Goal: Information Seeking & Learning: Learn about a topic

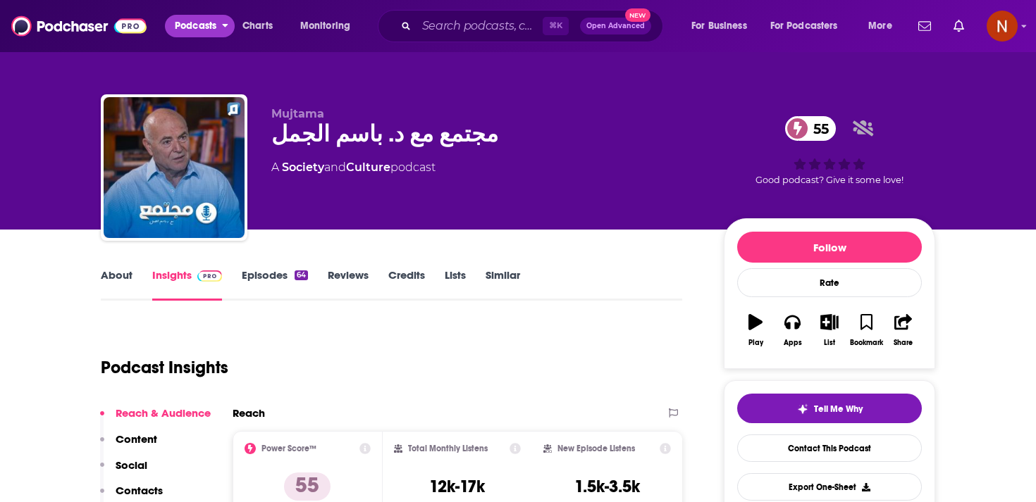
click at [200, 25] on span "Podcasts" at bounding box center [196, 26] width 42 height 20
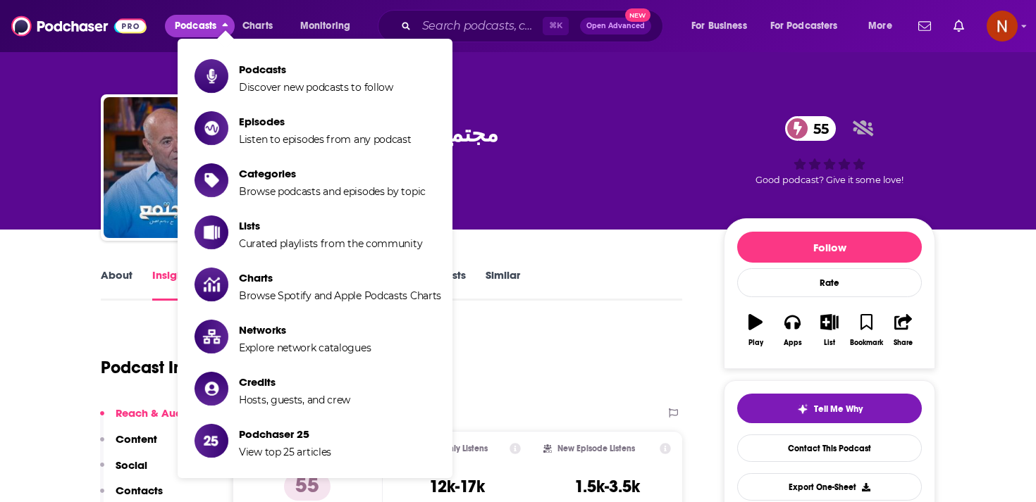
click at [232, 58] on link "Podcasts Discover new podcasts to follow" at bounding box center [317, 75] width 247 height 35
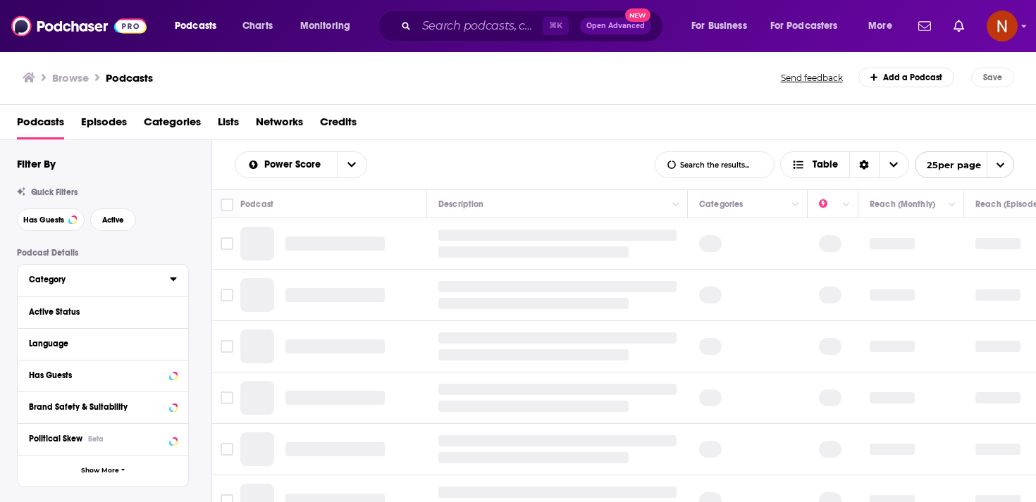
click at [173, 283] on icon at bounding box center [173, 278] width 7 height 11
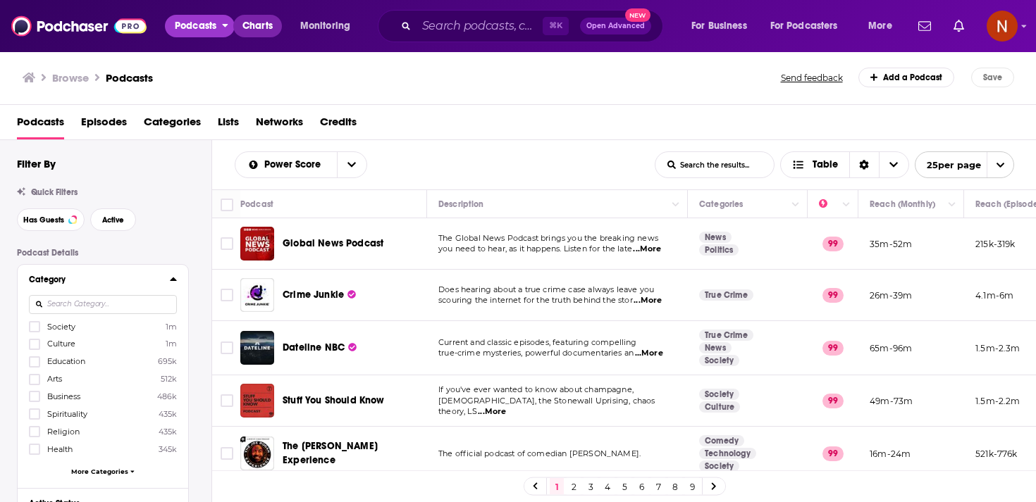
click at [253, 29] on span "Charts" at bounding box center [257, 26] width 30 height 20
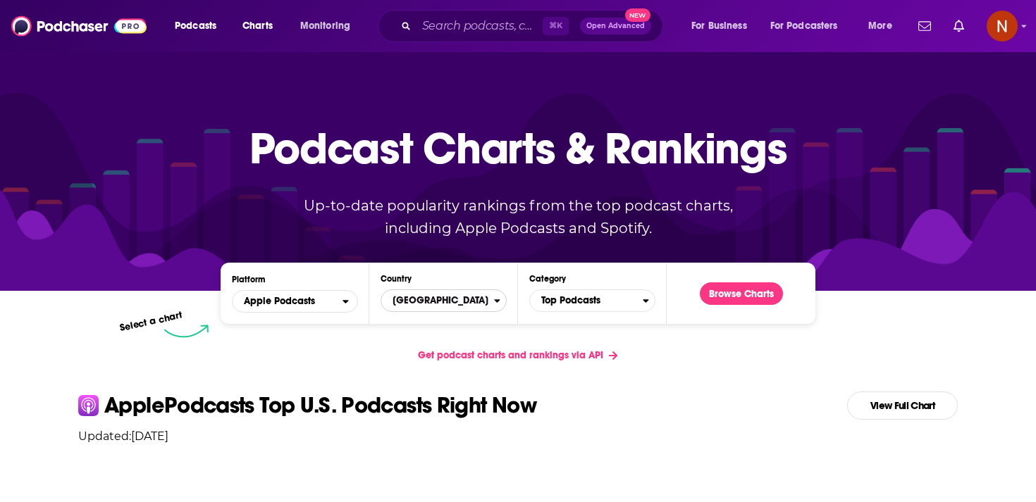
click at [426, 309] on span "United States" at bounding box center [437, 301] width 113 height 24
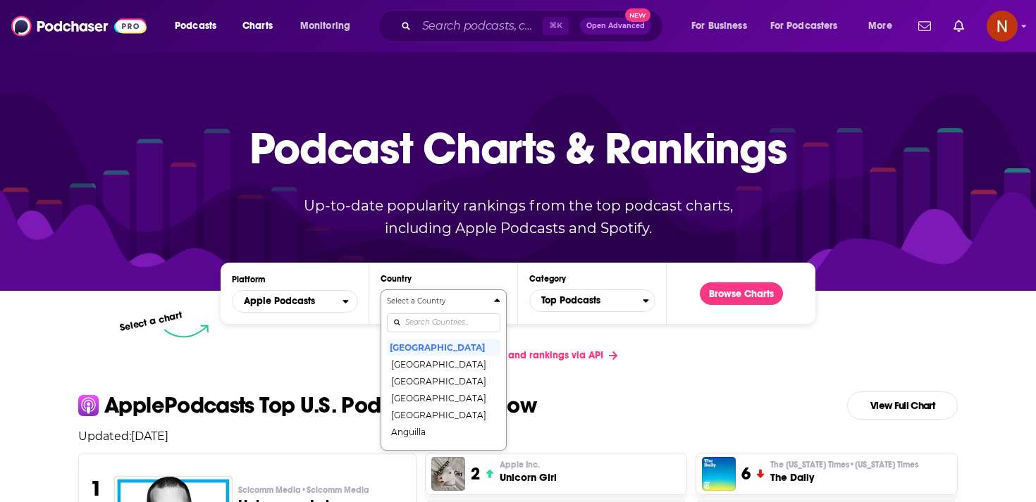
click at [434, 325] on input "Countries" at bounding box center [443, 323] width 113 height 19
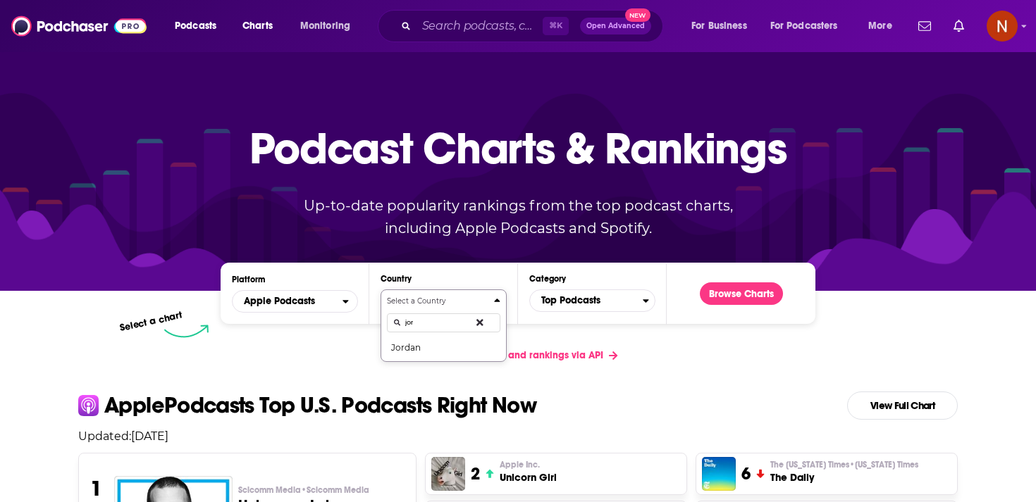
type input "jord"
click at [434, 345] on button "Jordan" at bounding box center [443, 347] width 113 height 17
click at [617, 313] on span "Top Podcasts" at bounding box center [586, 301] width 113 height 24
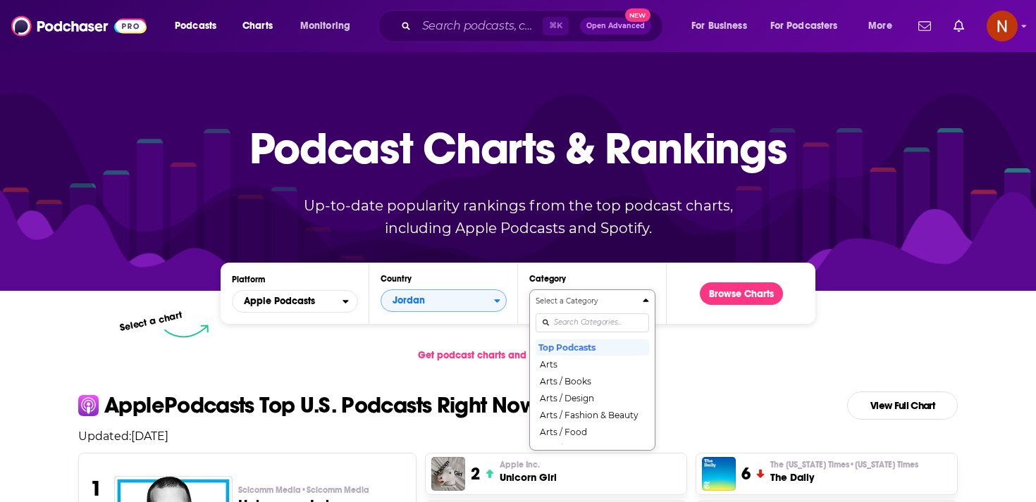
scroll to position [72, 0]
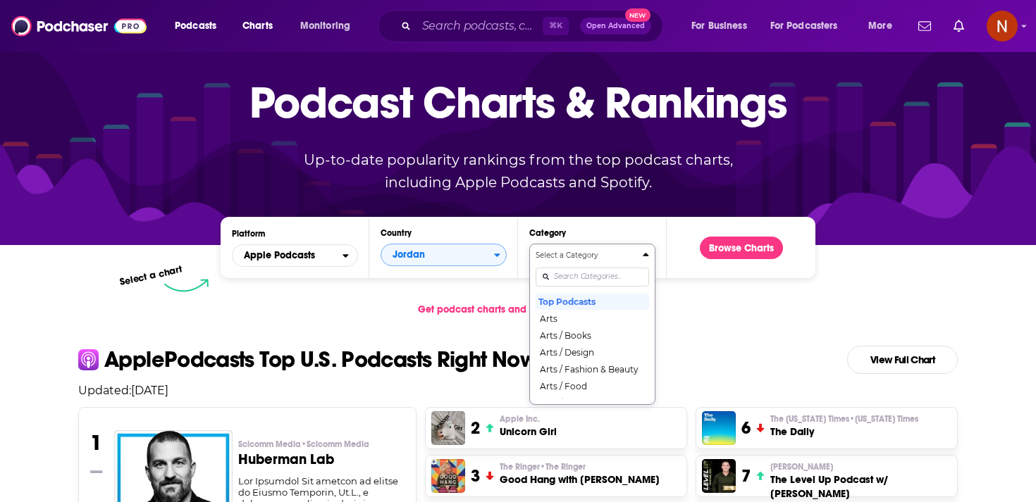
click at [610, 323] on div "Select a Category Top Podcasts Arts Arts / Books Arts / Design Arts / Fashion &…" at bounding box center [591, 324] width 113 height 149
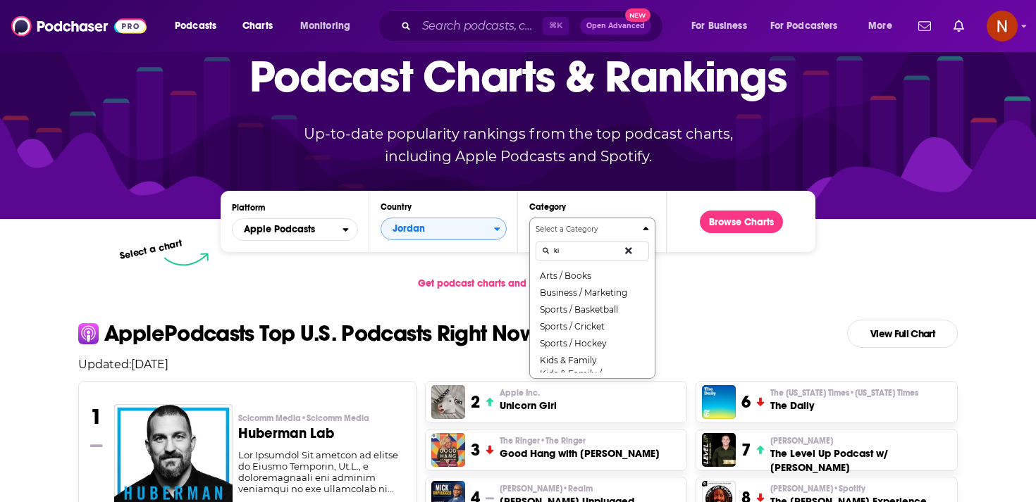
type input "kid"
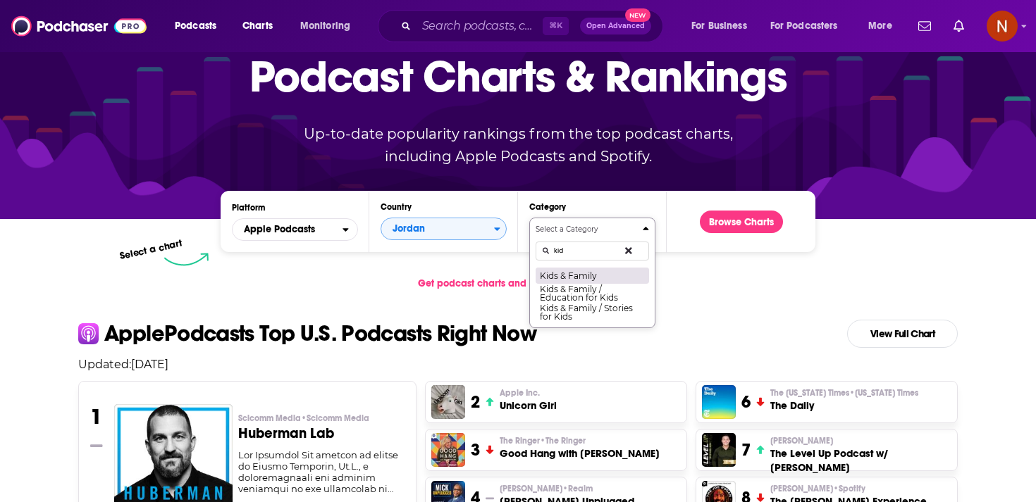
click at [616, 274] on button "Kids & Family" at bounding box center [591, 275] width 113 height 17
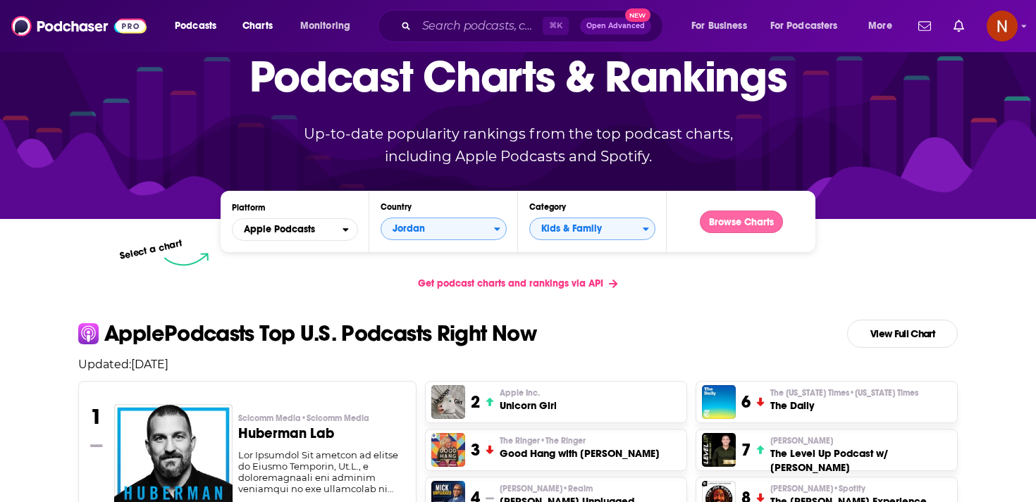
click at [755, 216] on button "Browse Charts" at bounding box center [741, 222] width 83 height 23
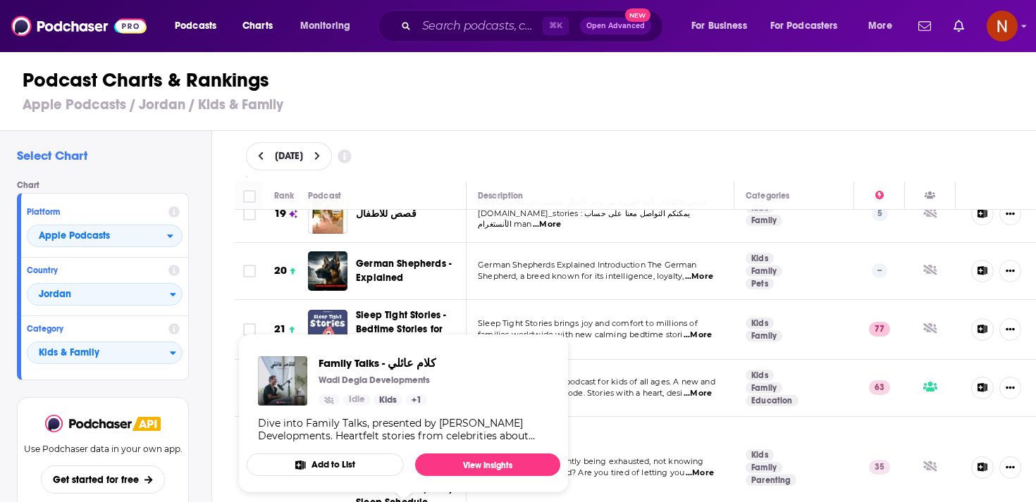
scroll to position [1068, 0]
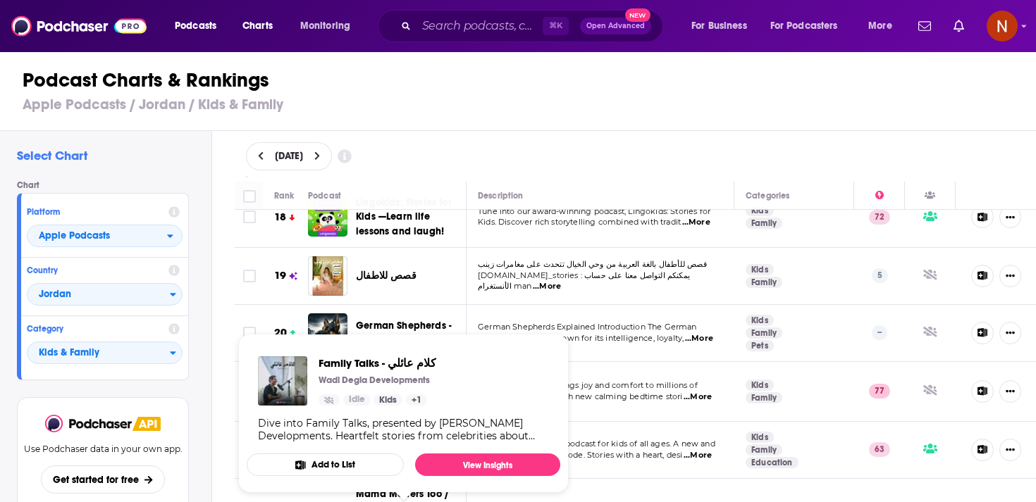
click at [431, 422] on div "Dive into Family Talks, presented by Wadi Degla Developments. Heartfelt stories…" at bounding box center [403, 429] width 291 height 25
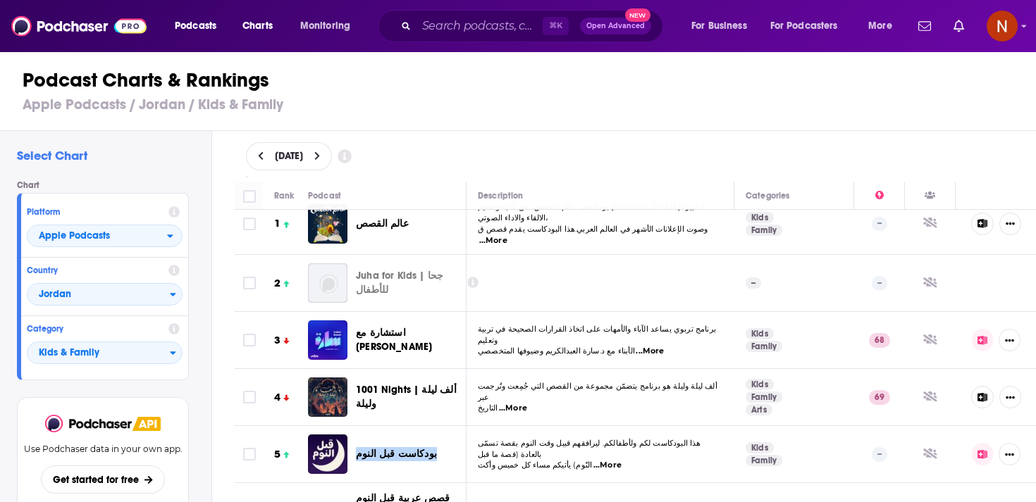
scroll to position [20, 0]
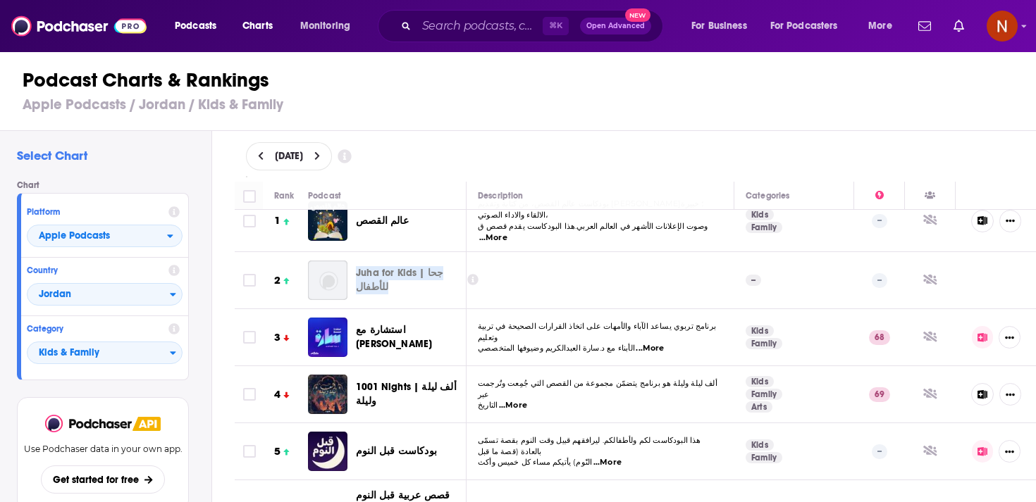
drag, startPoint x: 352, startPoint y: 264, endPoint x: 399, endPoint y: 291, distance: 54.3
click at [401, 291] on div "Juha for Kids | جحا للأطفال" at bounding box center [393, 280] width 170 height 39
copy span "Juha for Kids | جحا للأطفال"
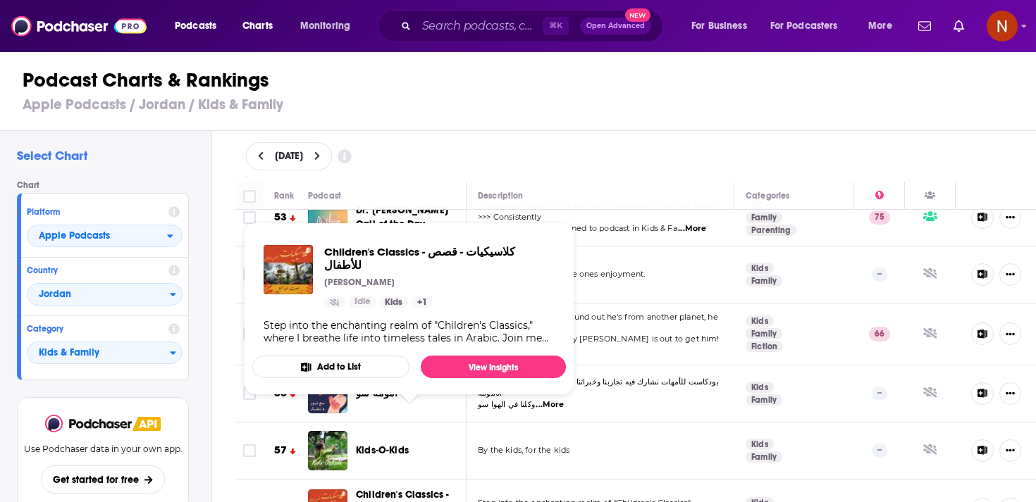
scroll to position [3246, 0]
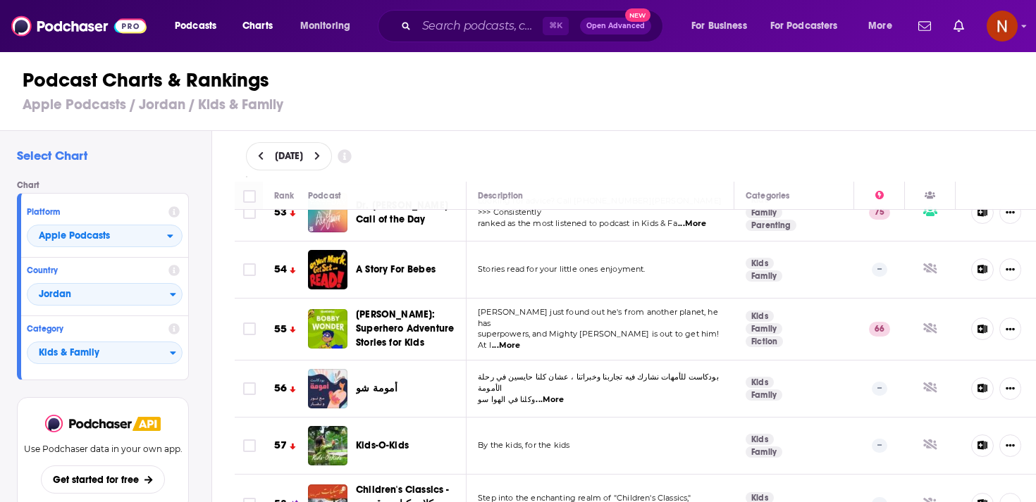
click at [385, 484] on span "Children's Classics - كلاسيكيات - قصص للأطفال" at bounding box center [403, 504] width 94 height 40
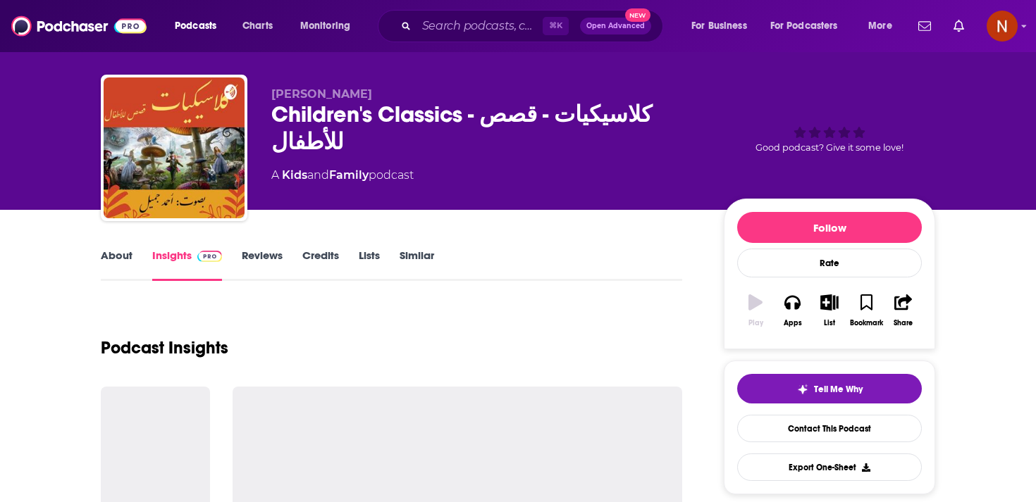
scroll to position [19, 0]
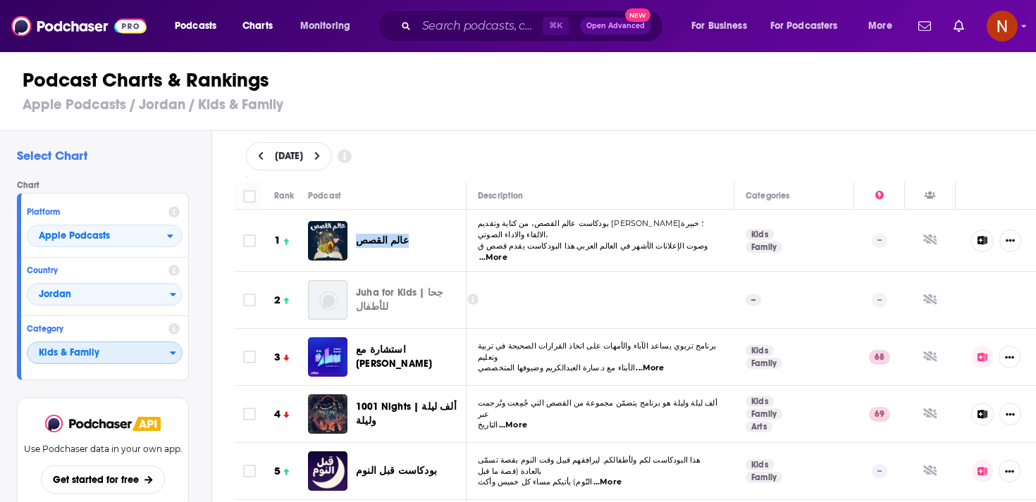
click at [149, 347] on span "Kids & Family" at bounding box center [98, 354] width 142 height 24
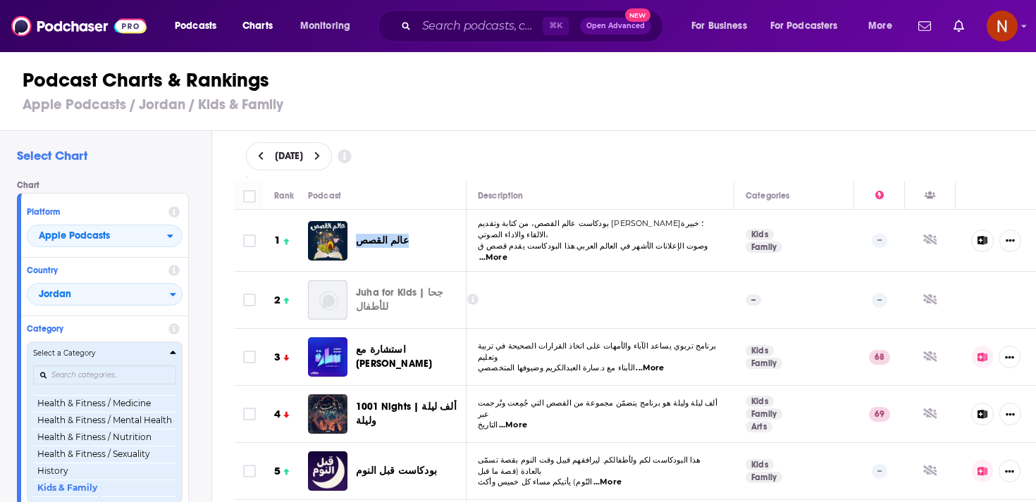
scroll to position [541, 0]
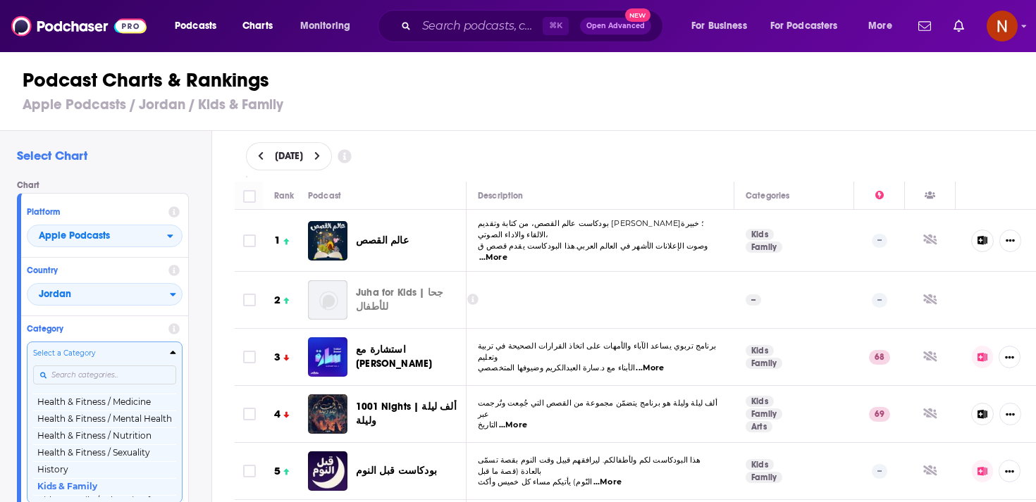
click at [152, 371] on div "Categories" at bounding box center [104, 375] width 143 height 32
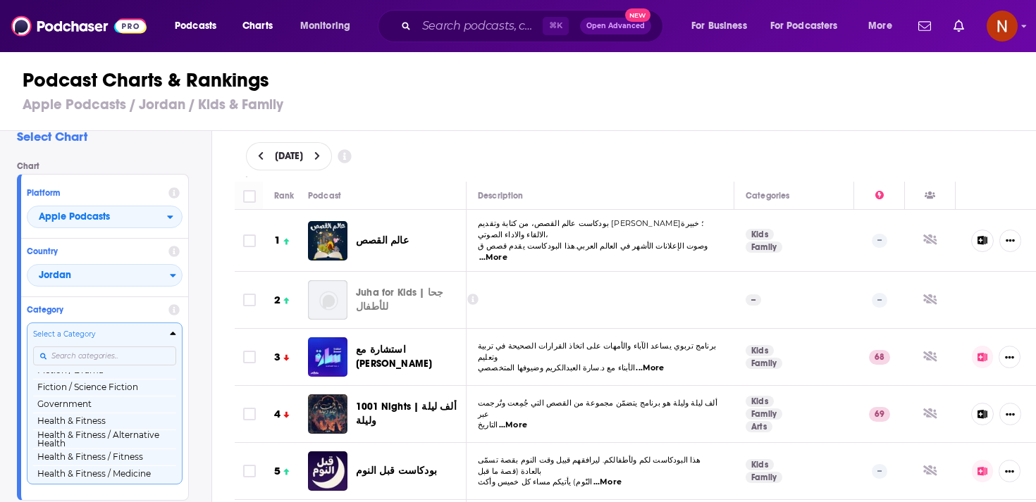
scroll to position [446, 0]
click at [120, 426] on button "Health & Fitness" at bounding box center [104, 425] width 143 height 17
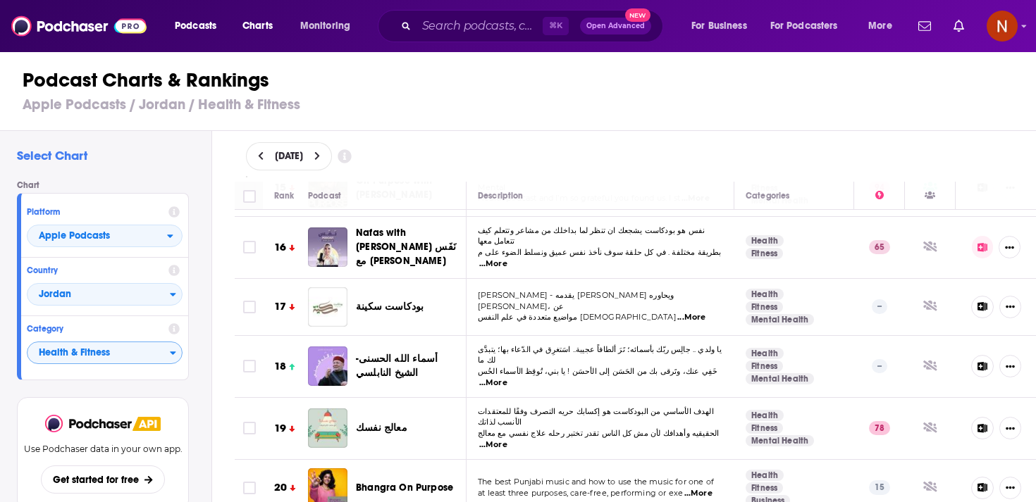
scroll to position [938, 0]
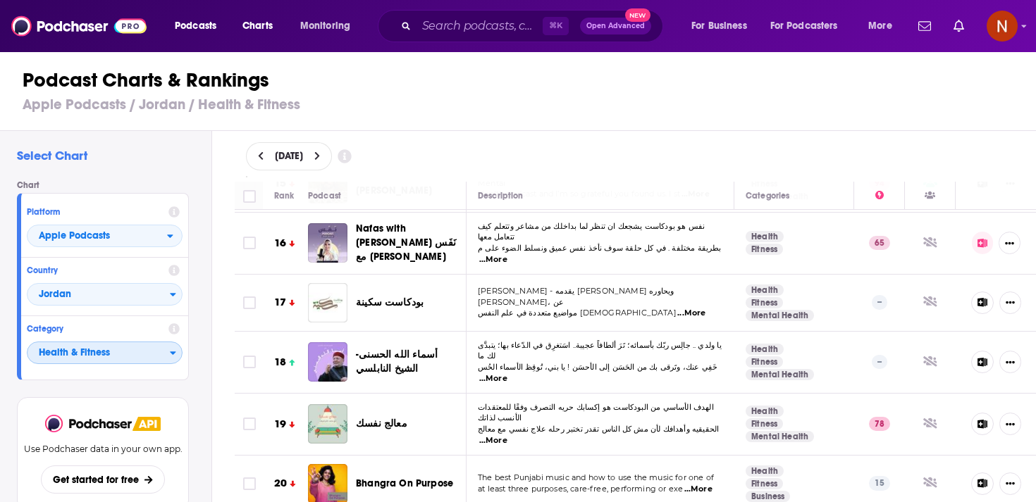
click at [135, 354] on span "Health & Fitness" at bounding box center [98, 354] width 142 height 24
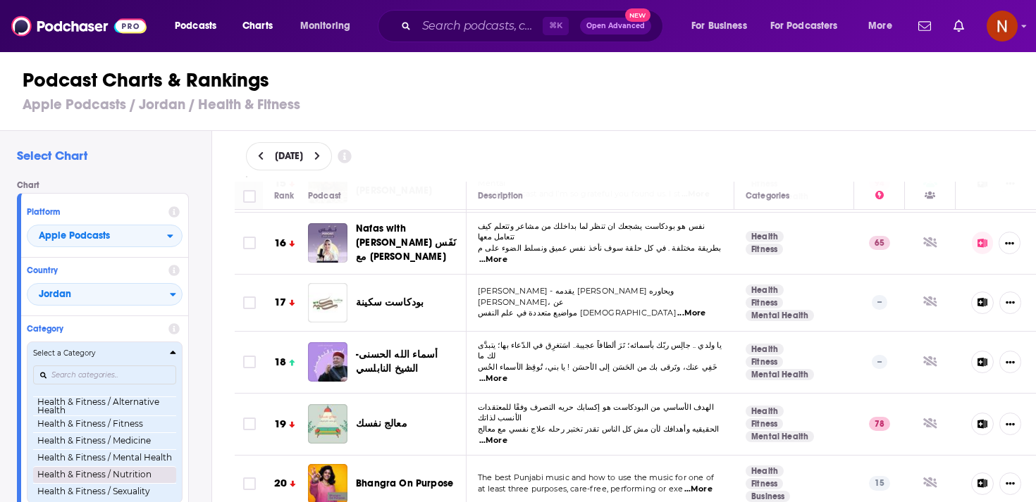
scroll to position [504, 0]
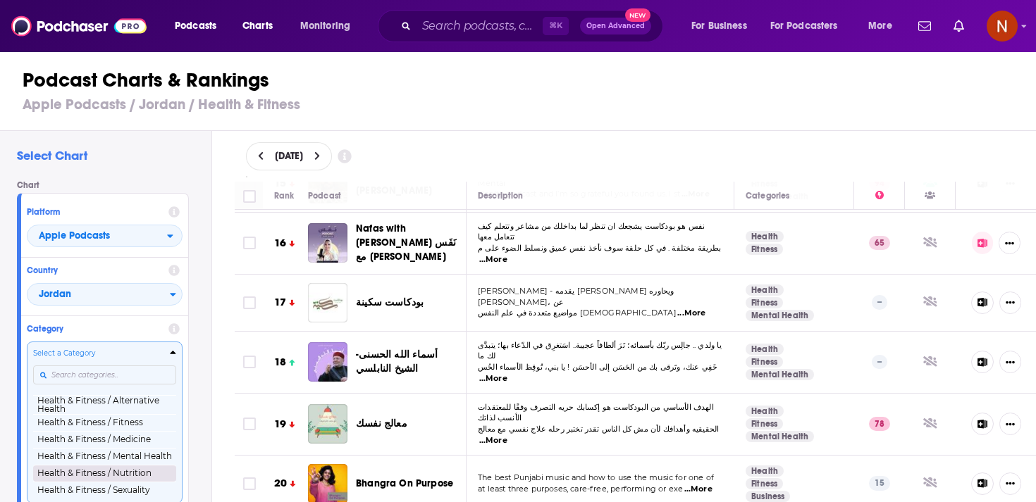
click at [144, 474] on button "Health & Fitness / Nutrition" at bounding box center [104, 473] width 143 height 17
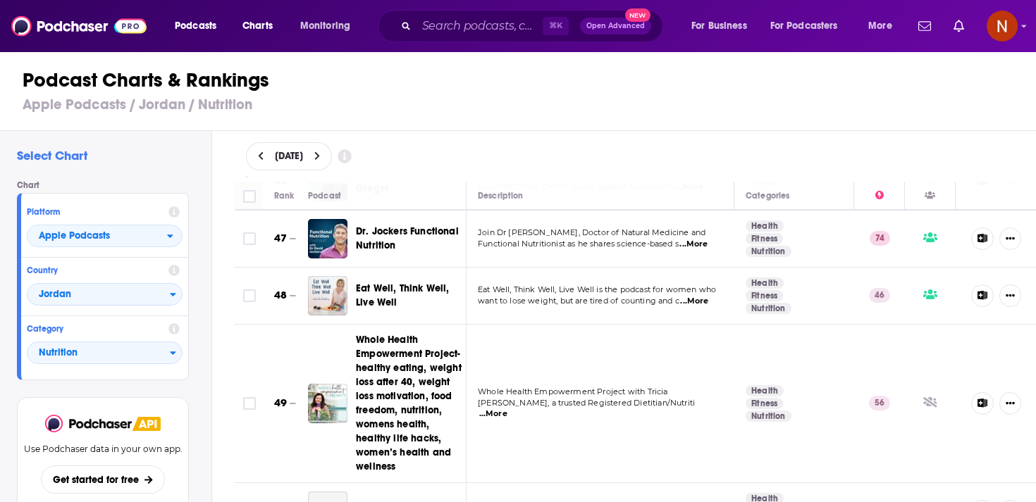
scroll to position [2667, 0]
click at [120, 356] on span "Nutrition" at bounding box center [98, 354] width 142 height 24
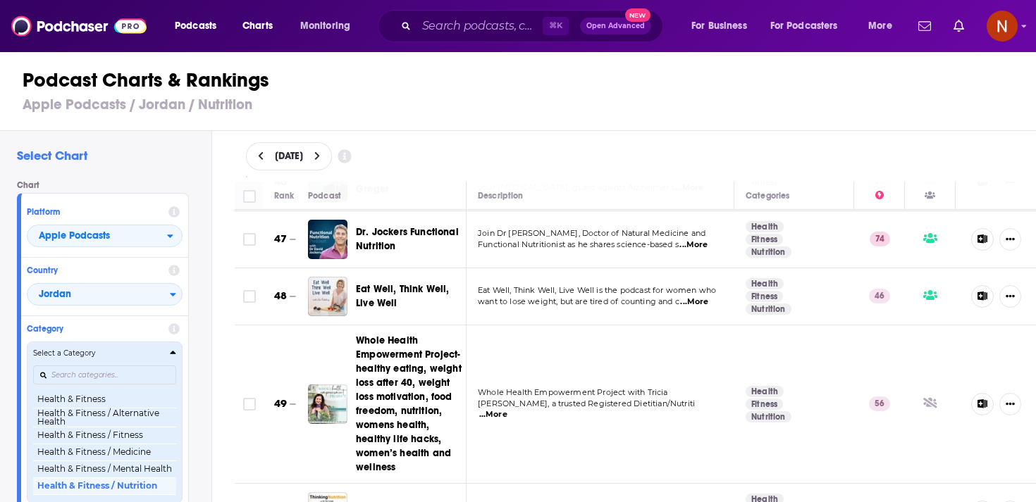
scroll to position [490, 0]
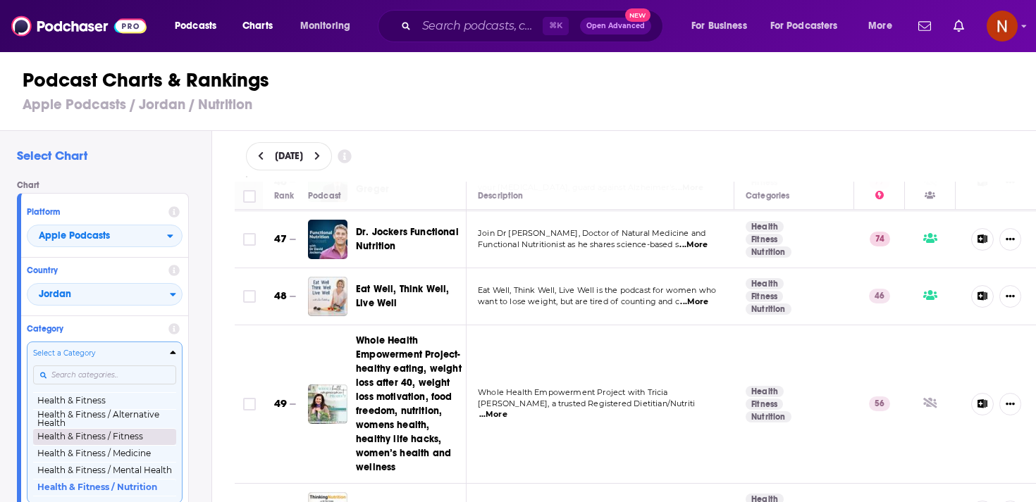
click at [119, 440] on button "Health & Fitness / Fitness" at bounding box center [104, 436] width 143 height 17
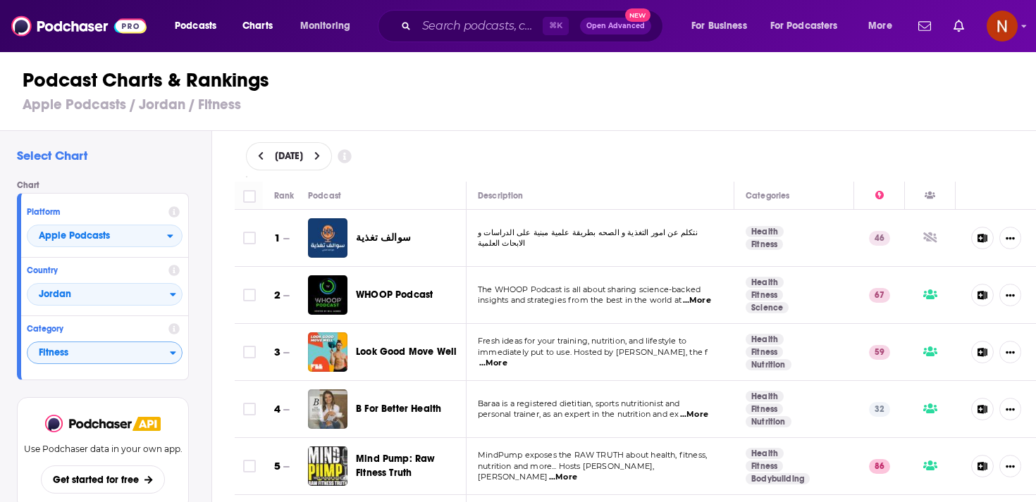
click at [460, 150] on div "August 26, 2025" at bounding box center [635, 156] width 779 height 28
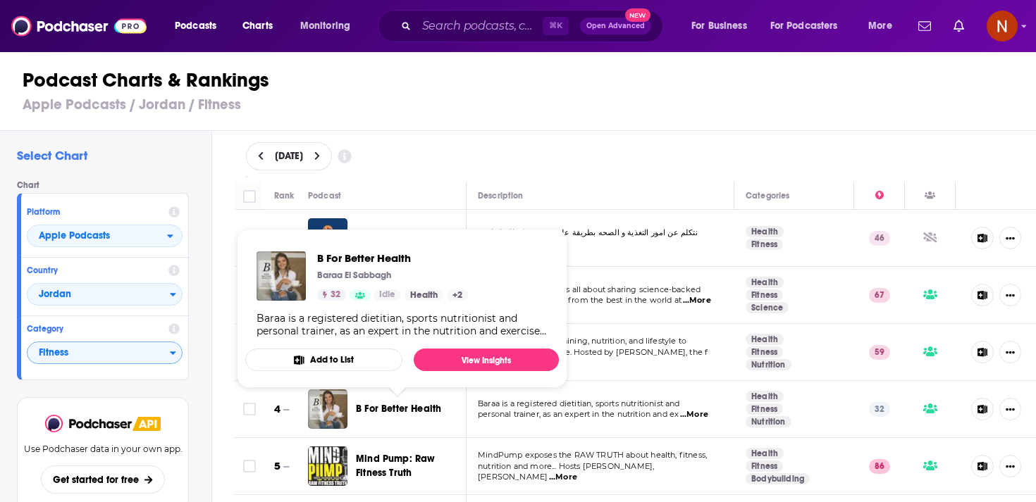
click at [466, 156] on div "August 26, 2025" at bounding box center [635, 156] width 779 height 28
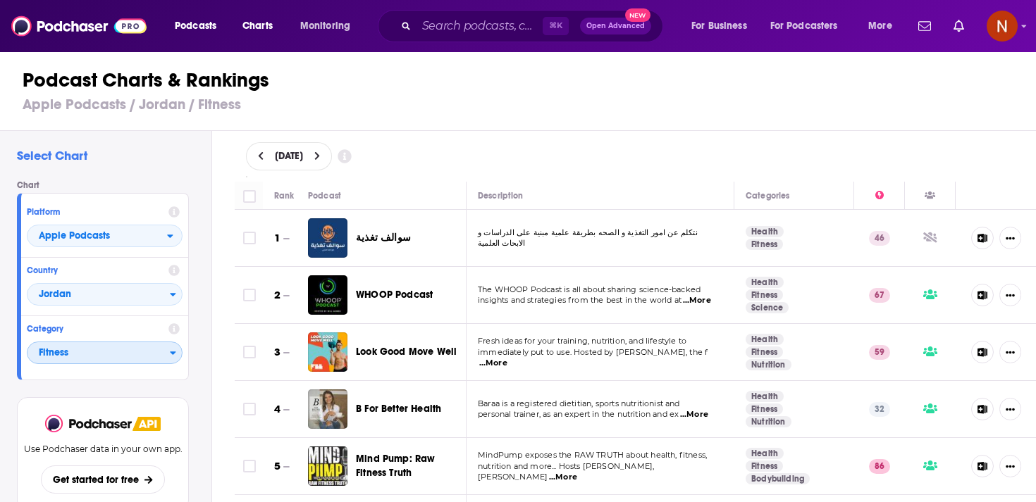
click at [126, 355] on span "Fitness" at bounding box center [98, 354] width 142 height 24
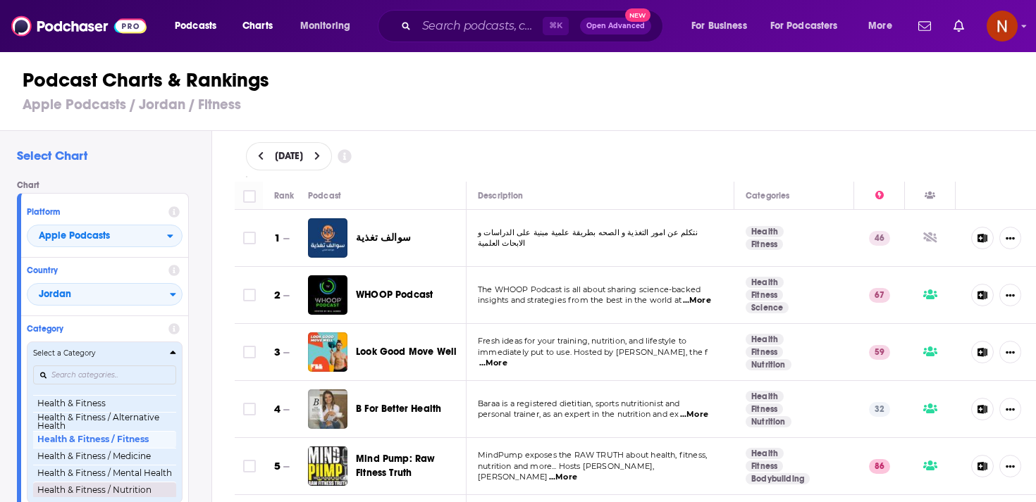
scroll to position [499, 0]
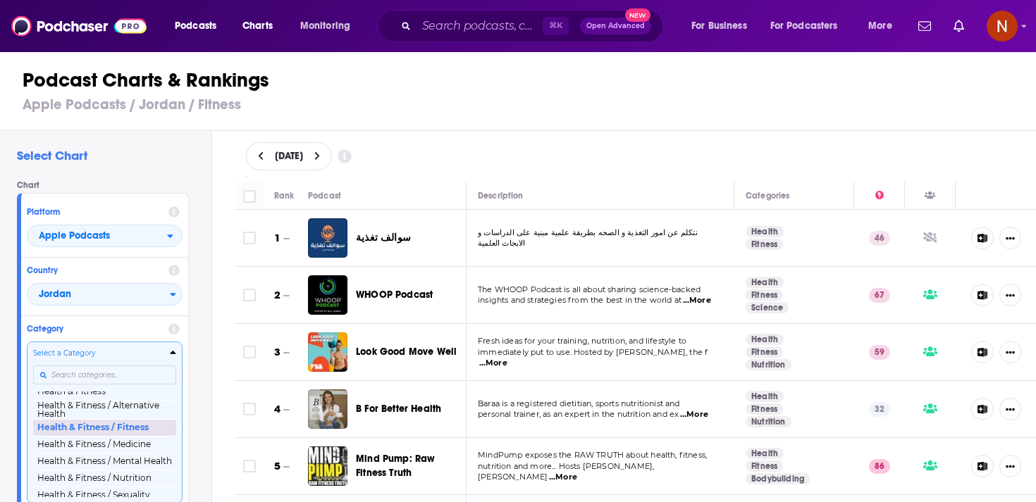
drag, startPoint x: 117, startPoint y: 395, endPoint x: 123, endPoint y: 440, distance: 45.4
click at [123, 425] on div "Health & Fitness Health & Fitness / Alternative Health Health & Fitness / Fitne…" at bounding box center [104, 443] width 143 height 120
click at [123, 474] on button "Health & Fitness / Nutrition" at bounding box center [104, 478] width 143 height 17
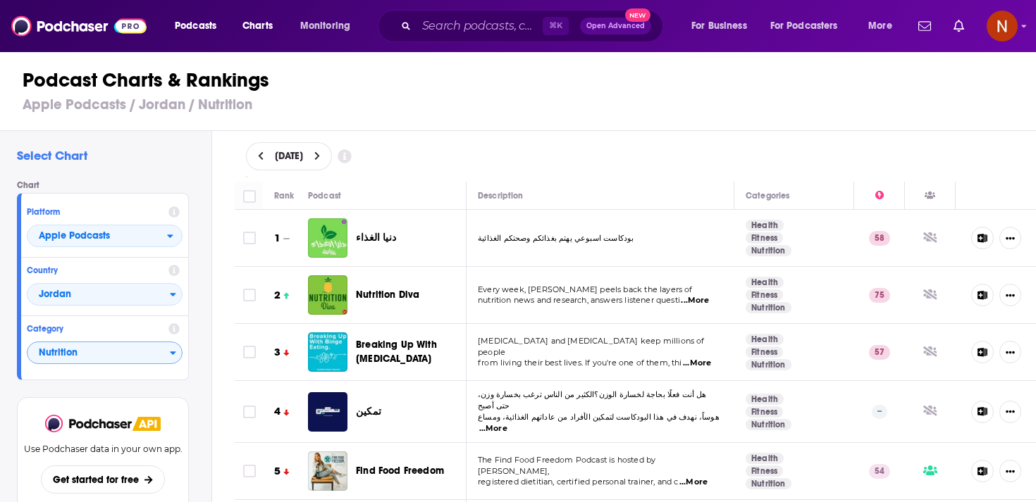
click at [430, 151] on div "August 26, 2025" at bounding box center [635, 156] width 779 height 28
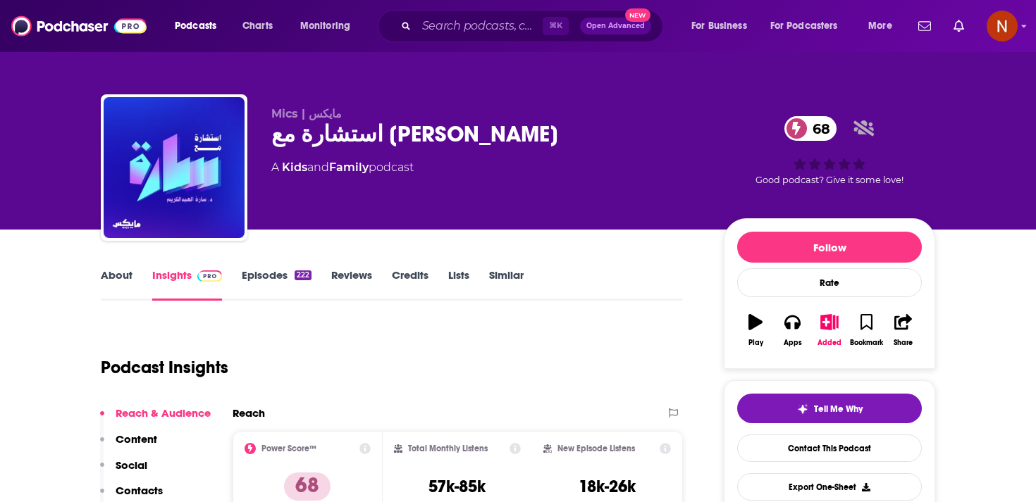
click at [521, 212] on div "Mics | مايكس استشارة مع سارة 68 A Kids and Family podcast" at bounding box center [486, 163] width 430 height 113
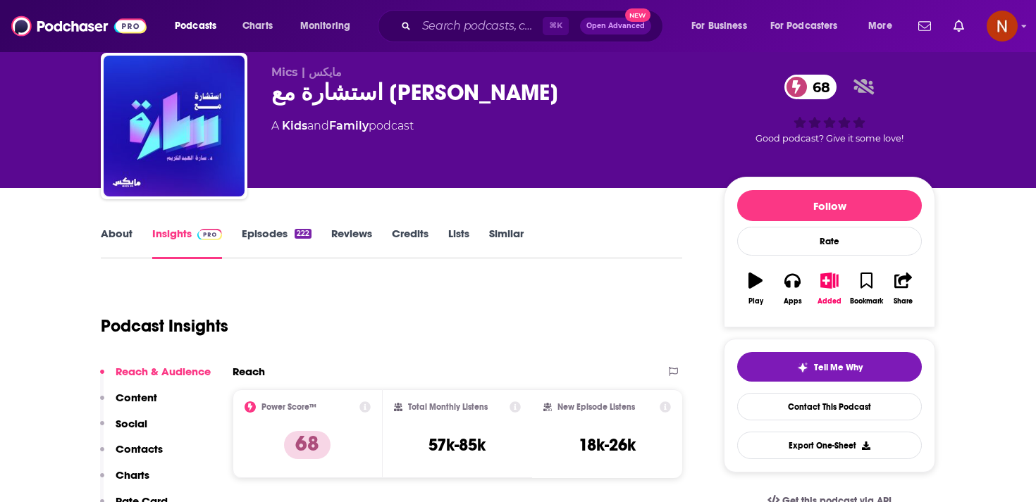
scroll to position [33, 0]
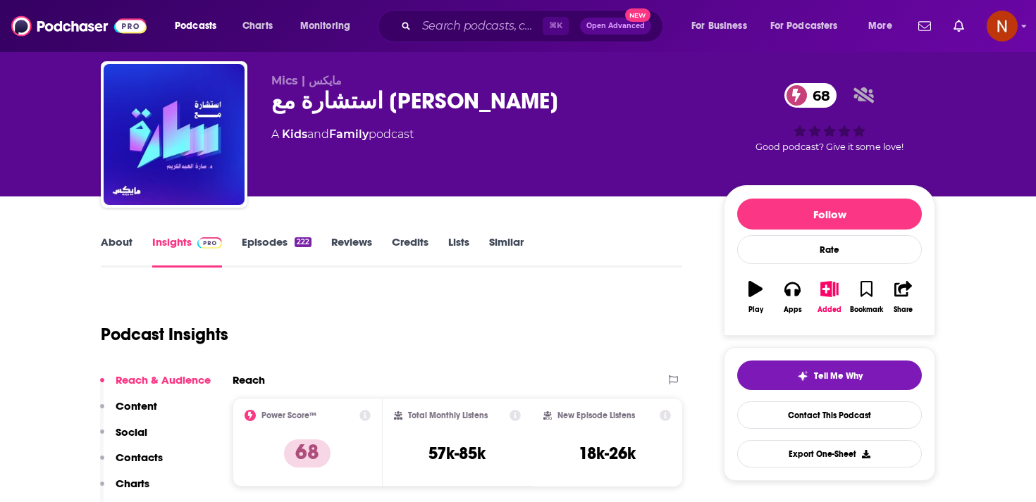
click at [285, 249] on link "Episodes 222" at bounding box center [277, 251] width 70 height 32
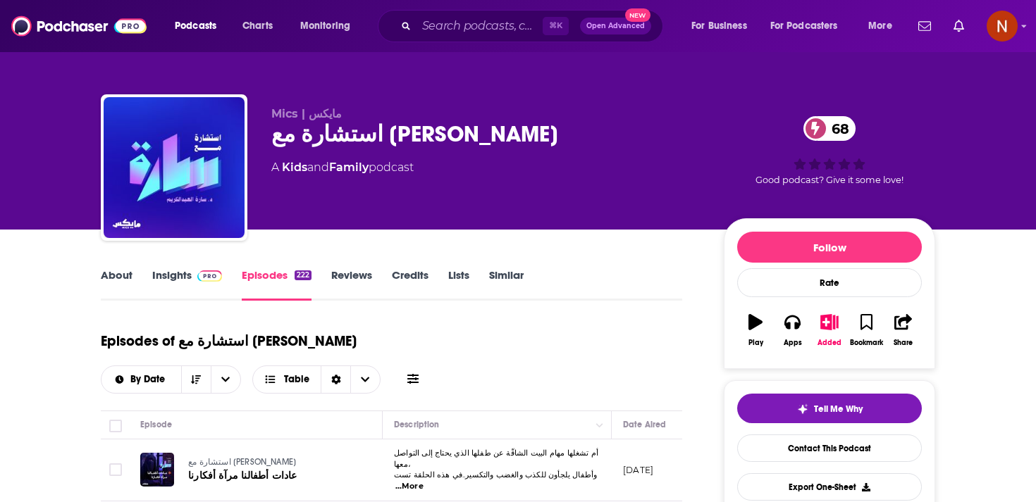
click at [352, 145] on div "استشارة مع سارة 68" at bounding box center [486, 133] width 430 height 27
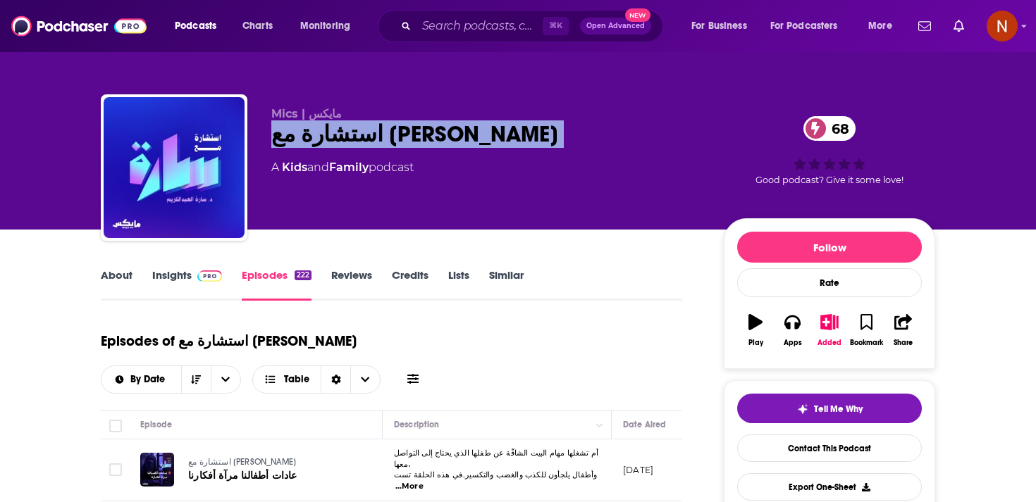
click at [352, 145] on div "استشارة مع سارة 68" at bounding box center [486, 133] width 430 height 27
copy div "استشارة مع سارة 68"
click at [361, 143] on div "استشارة مع سارة 68" at bounding box center [486, 133] width 430 height 27
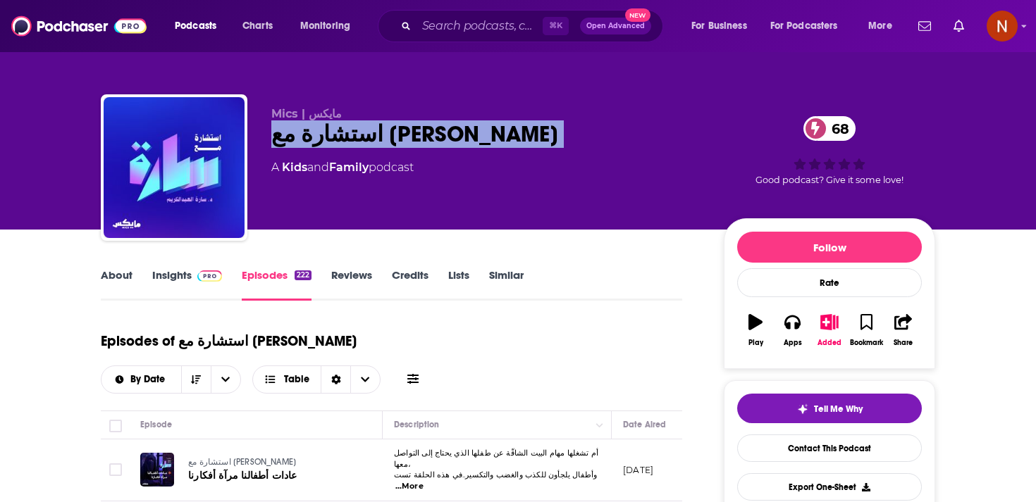
click at [361, 143] on div "استشارة مع سارة 68" at bounding box center [486, 133] width 430 height 27
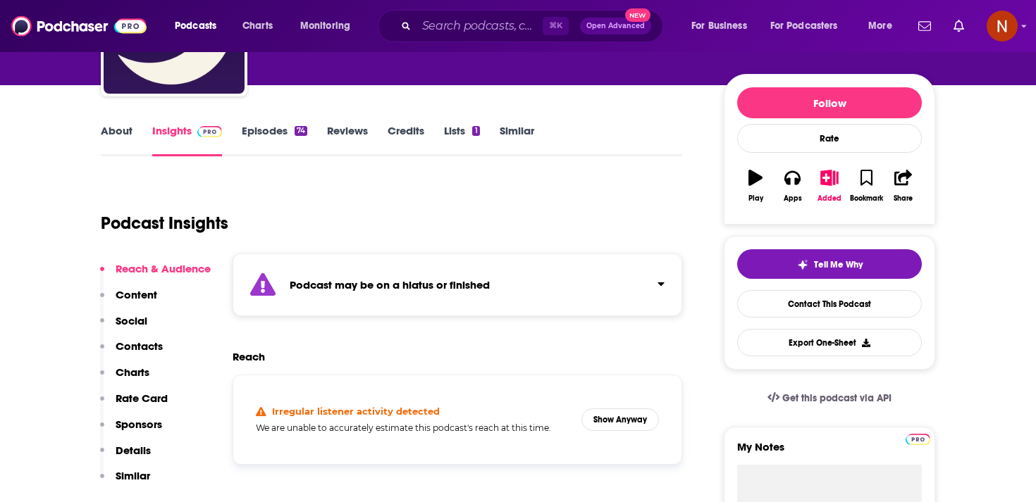
click at [448, 285] on strong "Podcast may be on a hiatus or finished" at bounding box center [390, 284] width 200 height 13
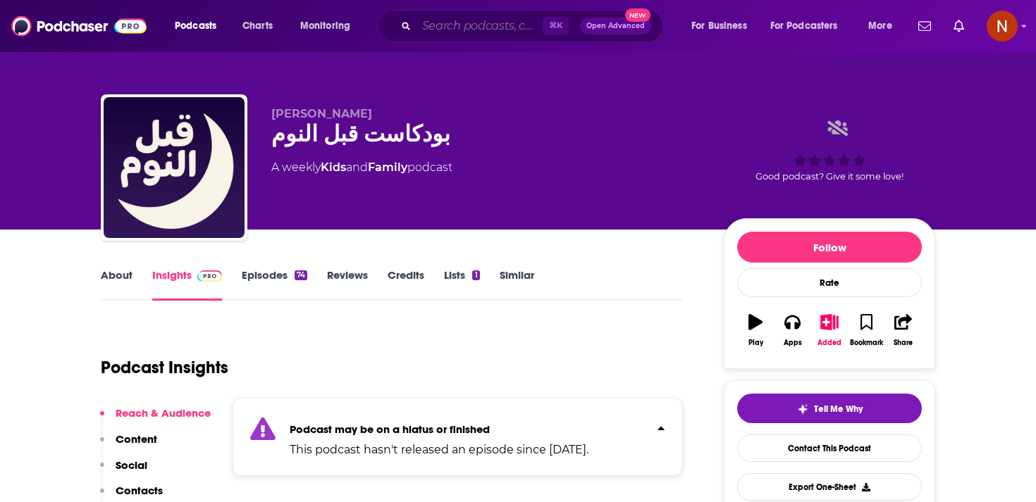
click at [446, 25] on input "Search podcasts, credits, & more..." at bounding box center [479, 26] width 126 height 23
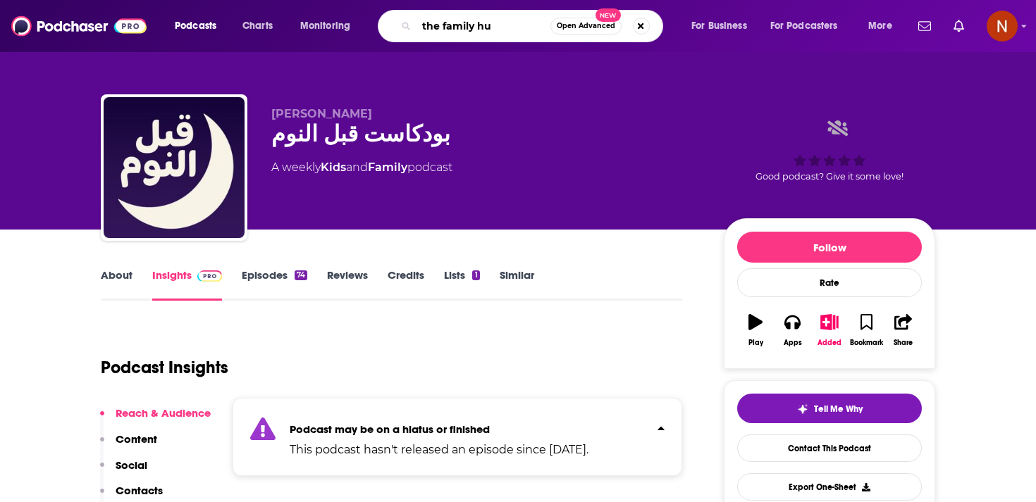
type input "the family hub"
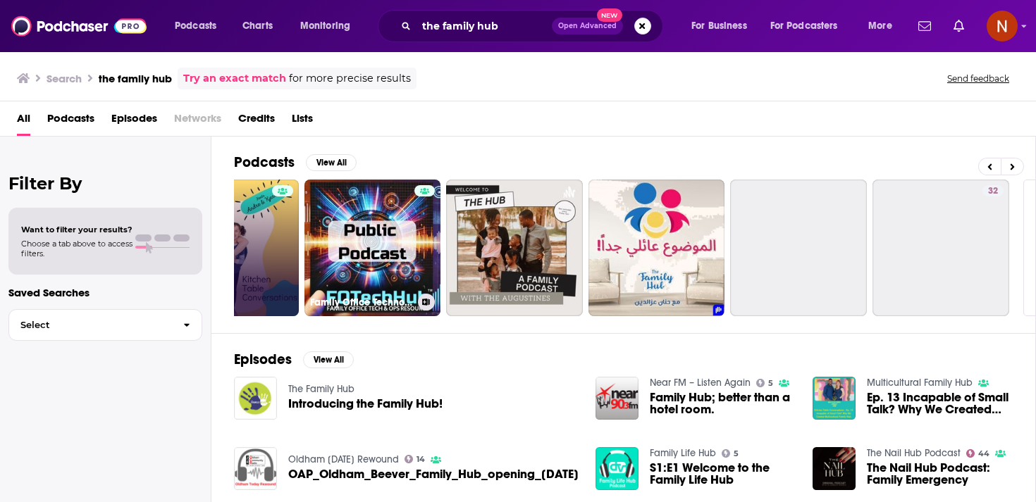
scroll to position [0, 398]
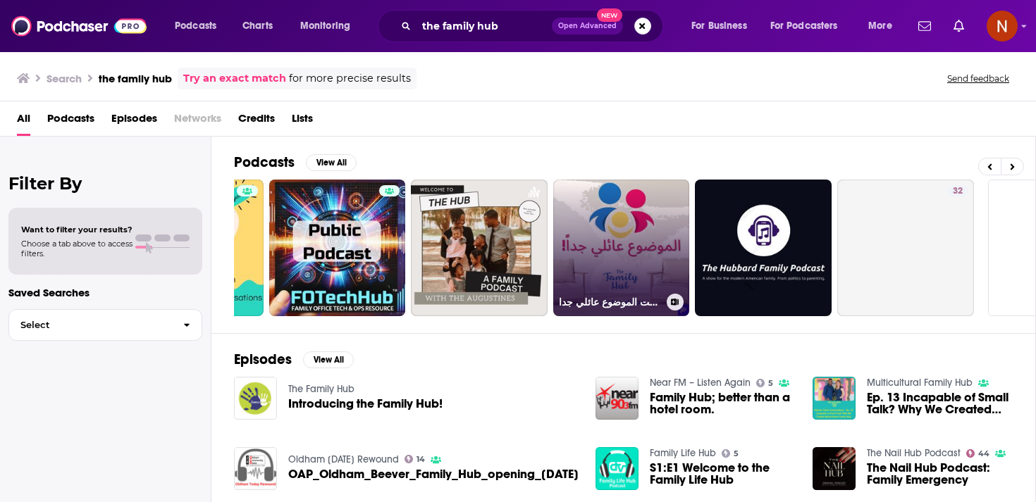
click at [610, 268] on link "بودكاست الموضوع عائلي جدا | The Family Hub Podcast" at bounding box center [621, 248] width 137 height 137
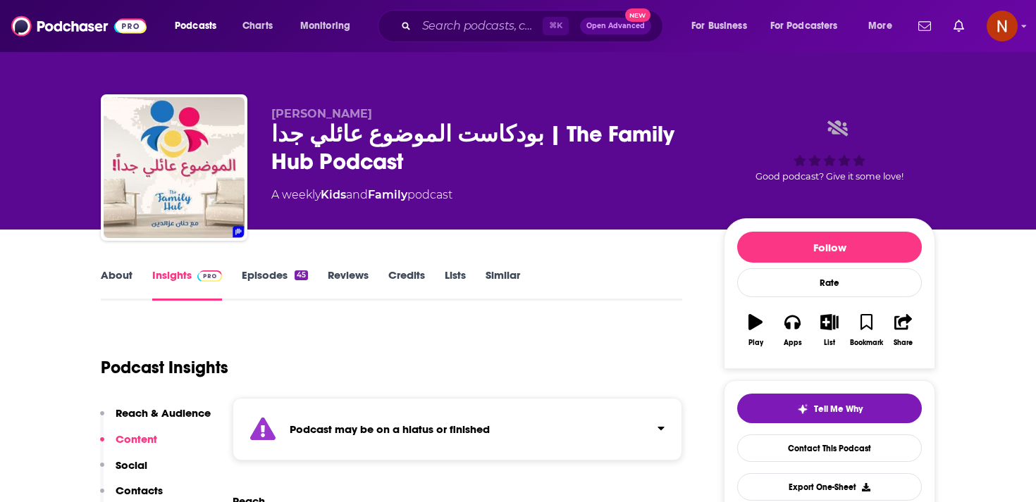
click at [327, 164] on div "بودكاست الموضوع عائلي جدا | The Family Hub Podcast" at bounding box center [486, 147] width 430 height 55
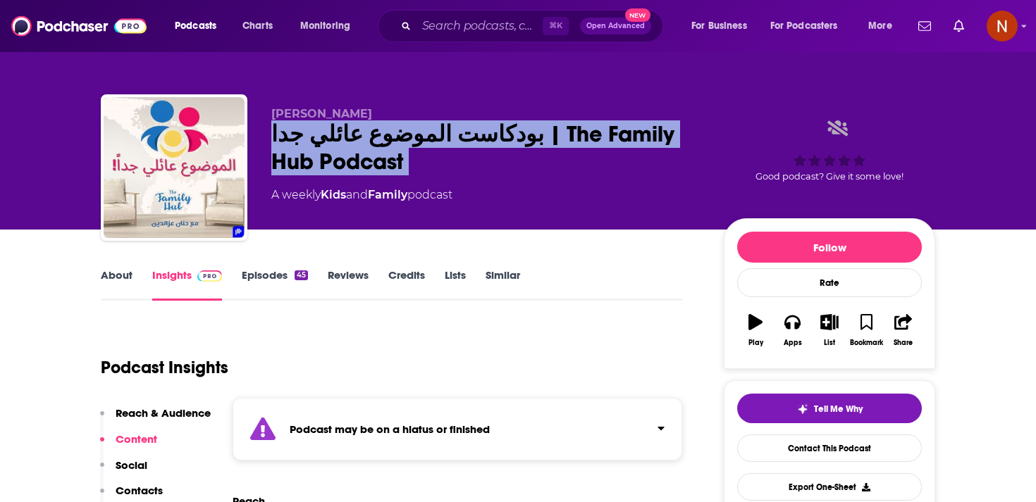
click at [327, 164] on div "بودكاست الموضوع عائلي جدا | The Family Hub Podcast" at bounding box center [486, 147] width 430 height 55
copy div "بودكاست الموضوع عائلي جدا | The Family Hub Podcast"
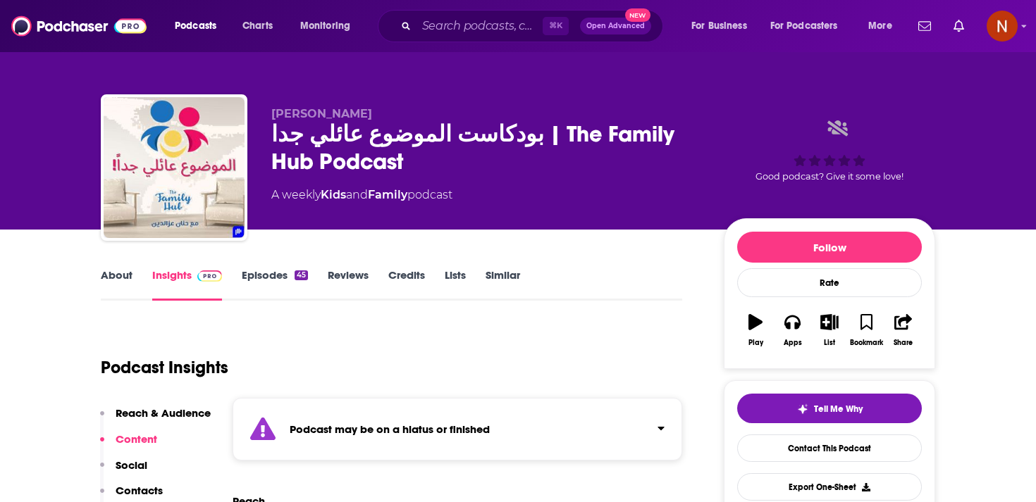
click at [315, 71] on div "Hanan Ezzeldin بودكاست الموضوع عائلي جدا | The Family Hub Podcast A weekly Kids…" at bounding box center [518, 115] width 902 height 230
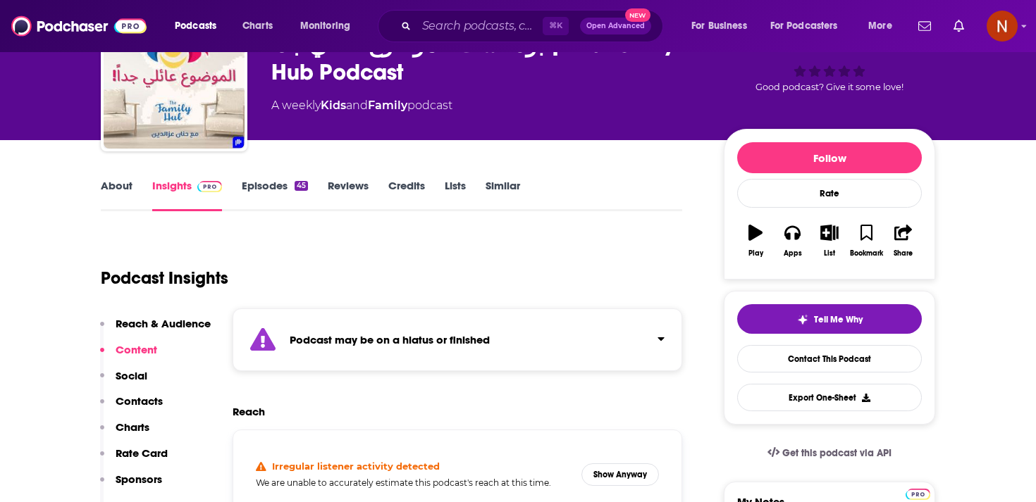
scroll to position [116, 0]
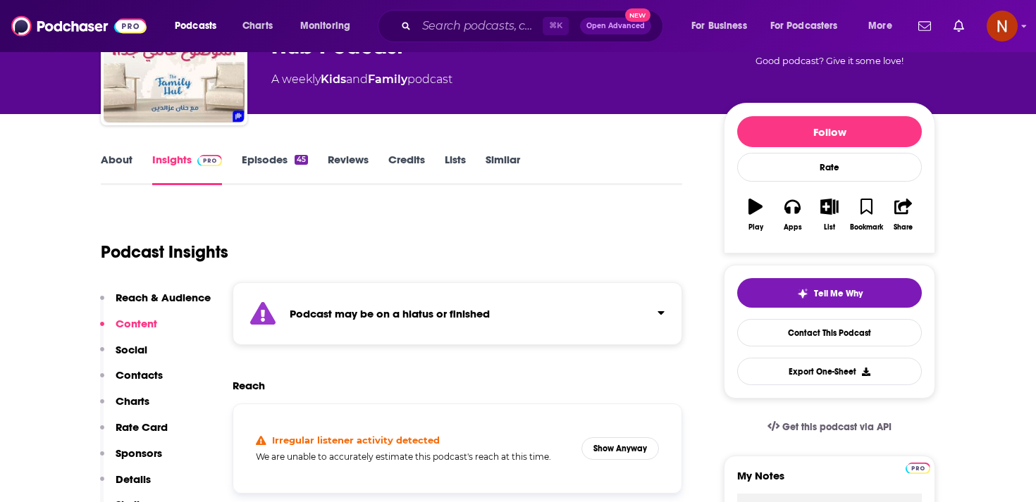
click at [446, 304] on div "Podcast may be on a hiatus or finished" at bounding box center [456, 314] width 449 height 63
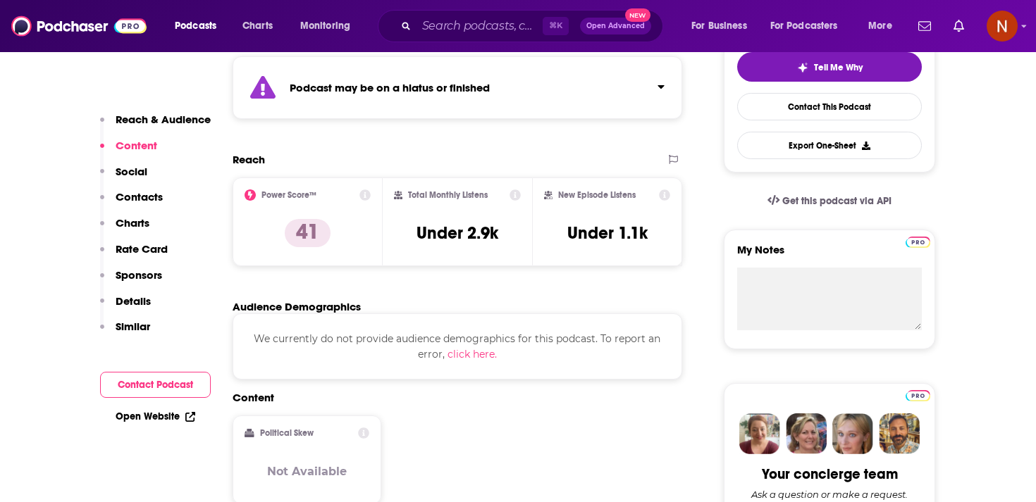
scroll to position [325, 0]
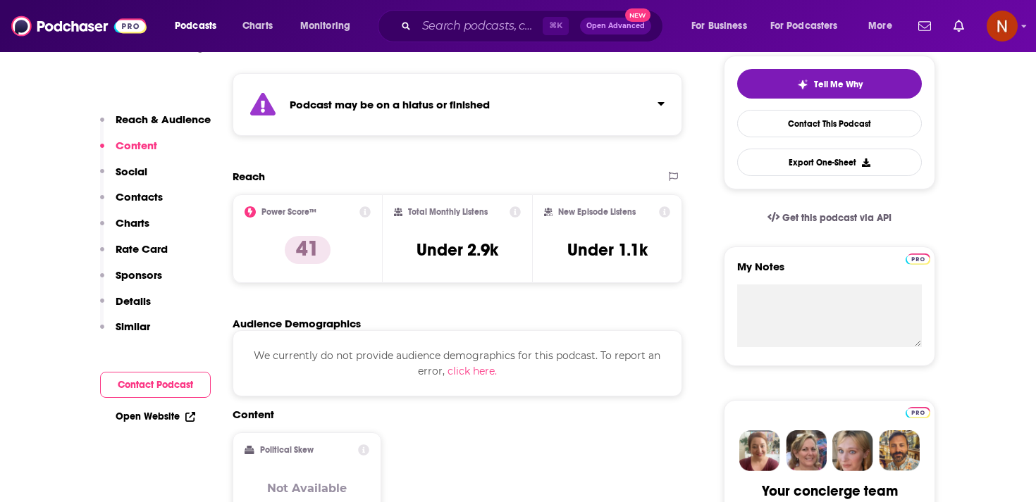
click at [433, 118] on div "Podcast may be on a hiatus or finished" at bounding box center [456, 104] width 449 height 63
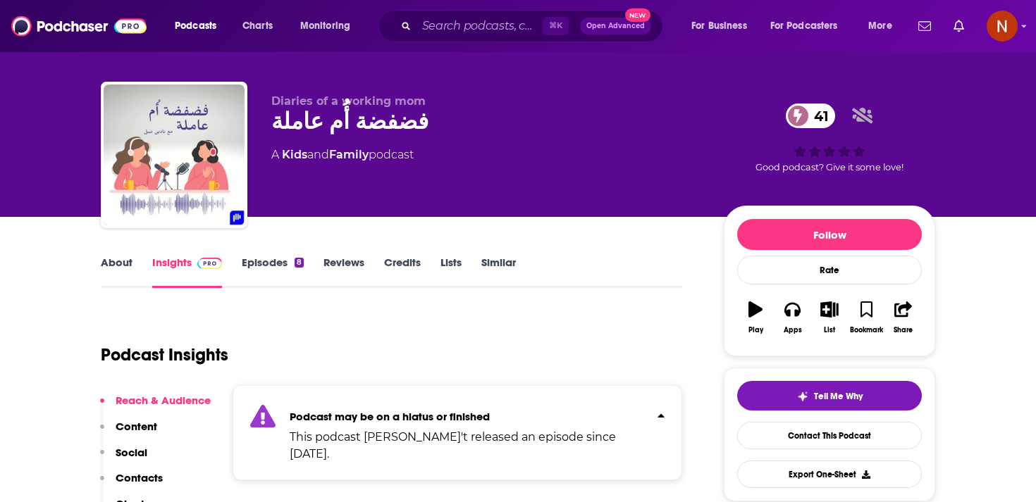
scroll to position [2, 0]
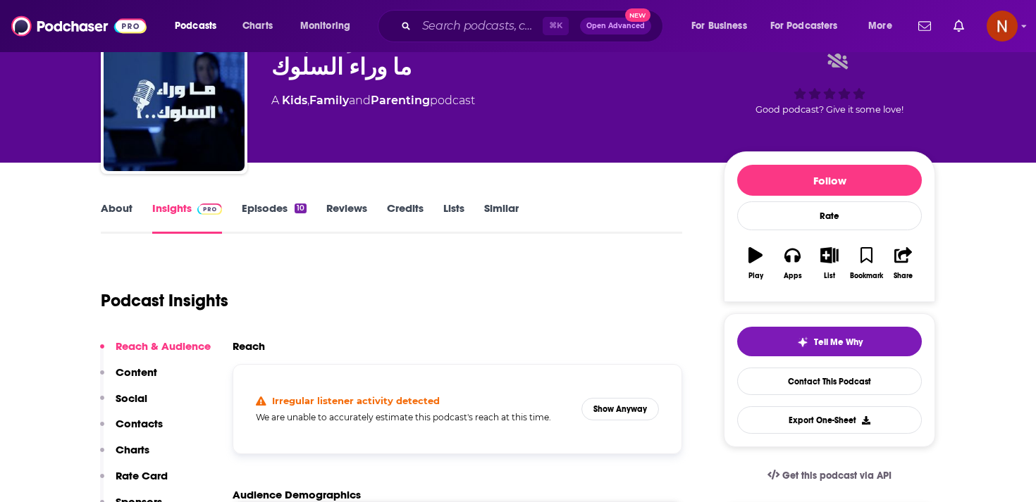
scroll to position [80, 0]
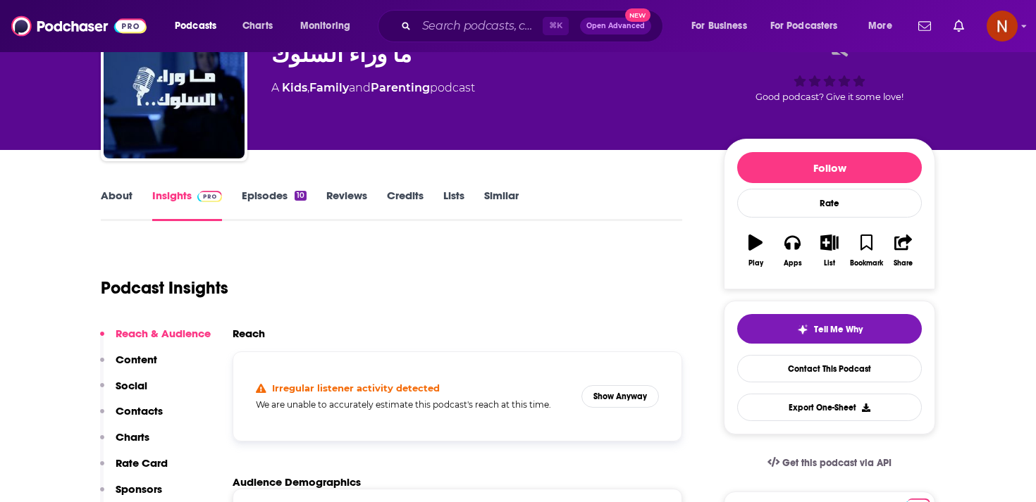
click at [292, 205] on link "Episodes 10" at bounding box center [274, 205] width 65 height 32
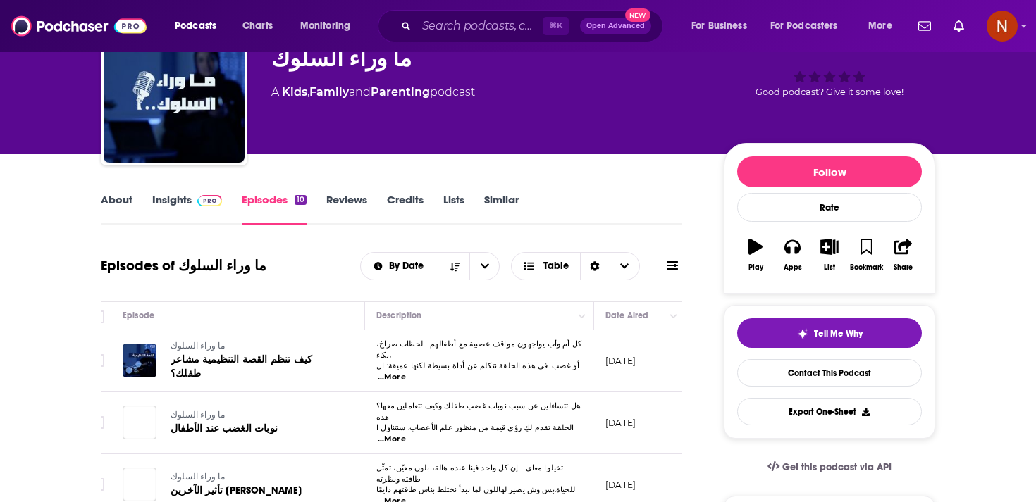
scroll to position [0, 17]
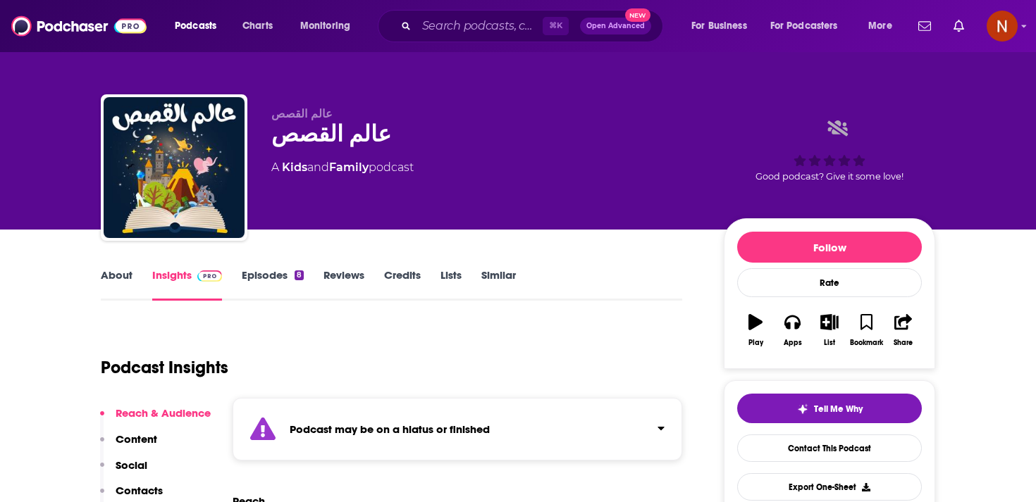
click at [383, 425] on strong "Podcast may be on a hiatus or finished" at bounding box center [390, 429] width 200 height 13
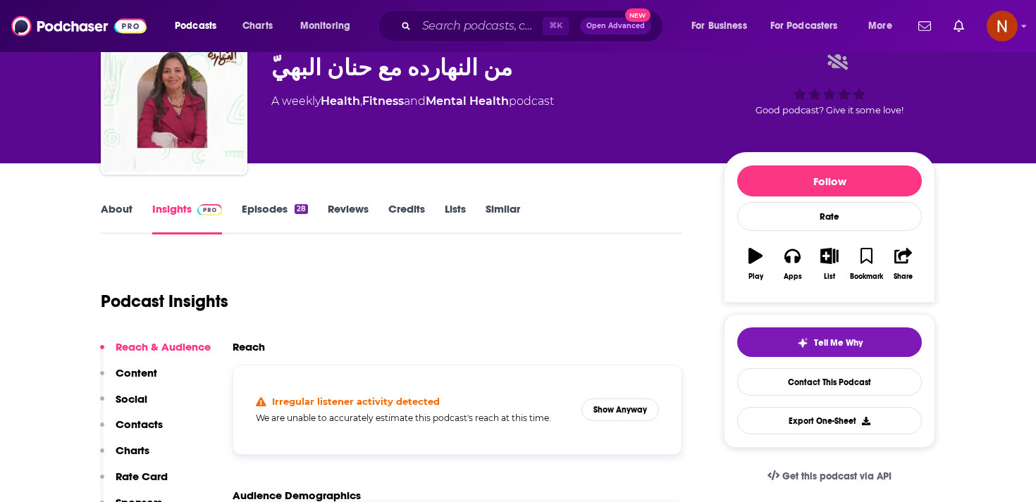
scroll to position [91, 0]
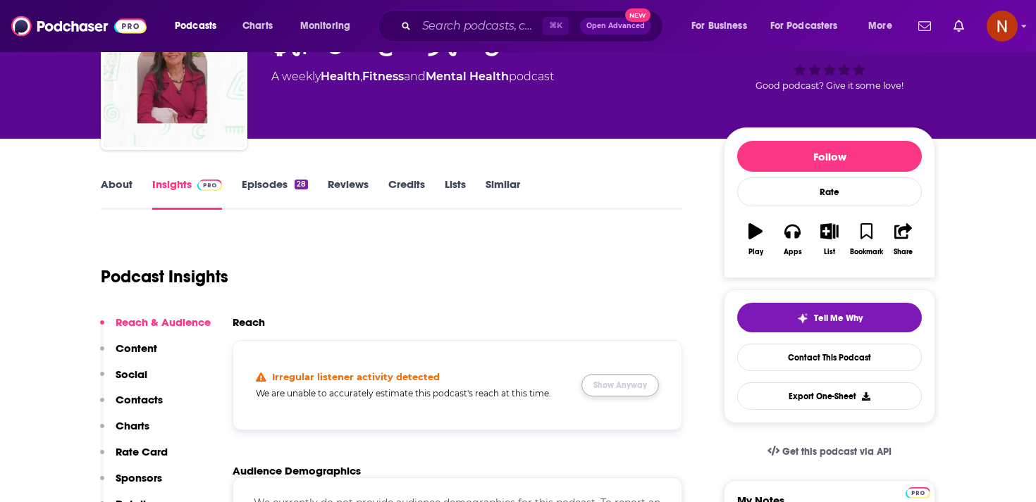
click at [614, 380] on button "Show Anyway" at bounding box center [619, 385] width 77 height 23
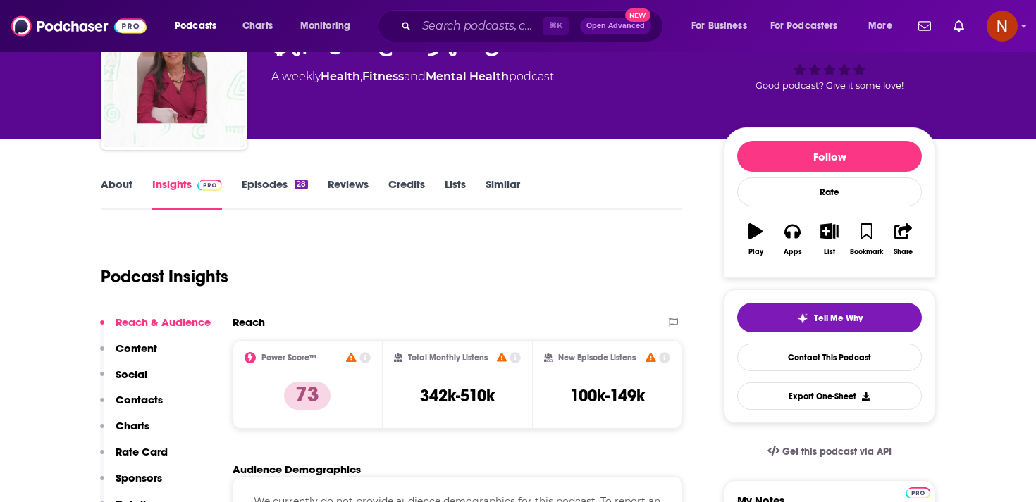
click at [275, 184] on link "Episodes 28" at bounding box center [275, 194] width 66 height 32
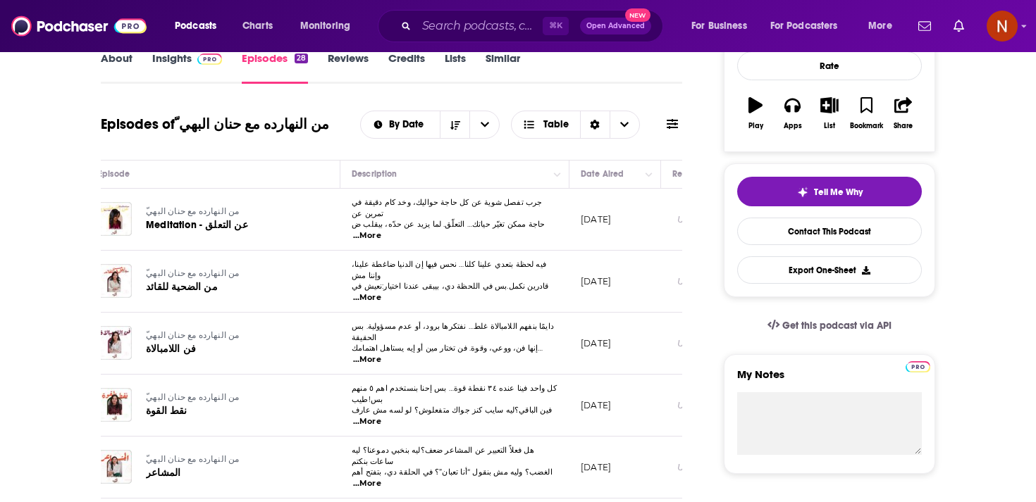
scroll to position [202, 0]
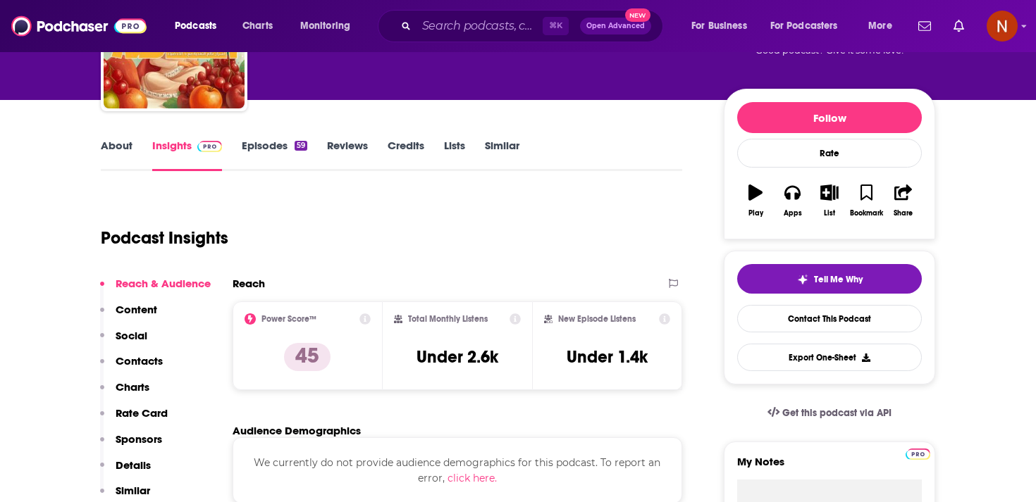
scroll to position [131, 0]
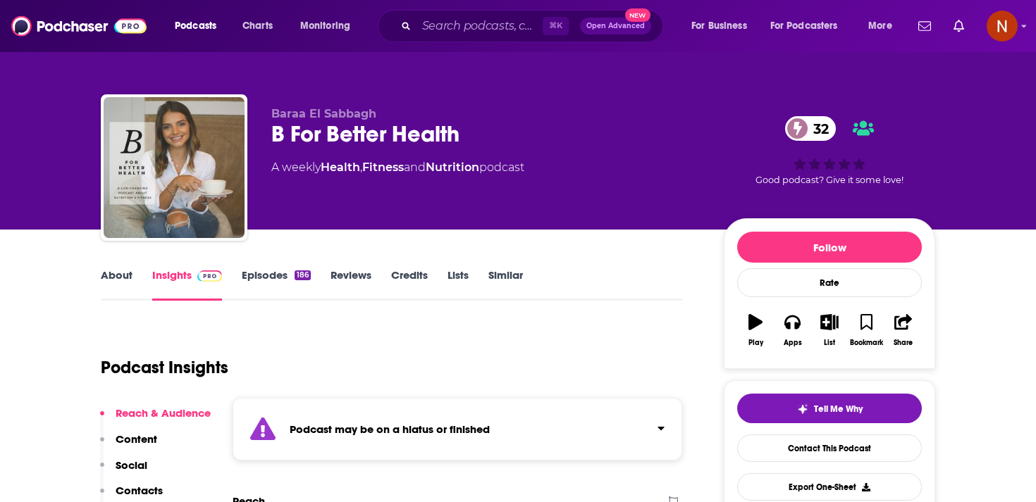
scroll to position [54, 0]
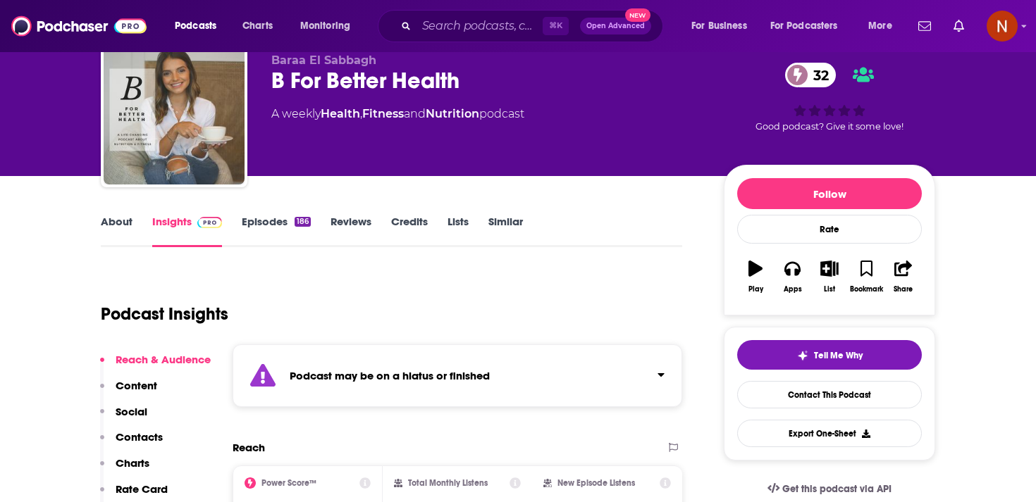
click at [400, 380] on strong "Podcast may be on a hiatus or finished" at bounding box center [390, 375] width 200 height 13
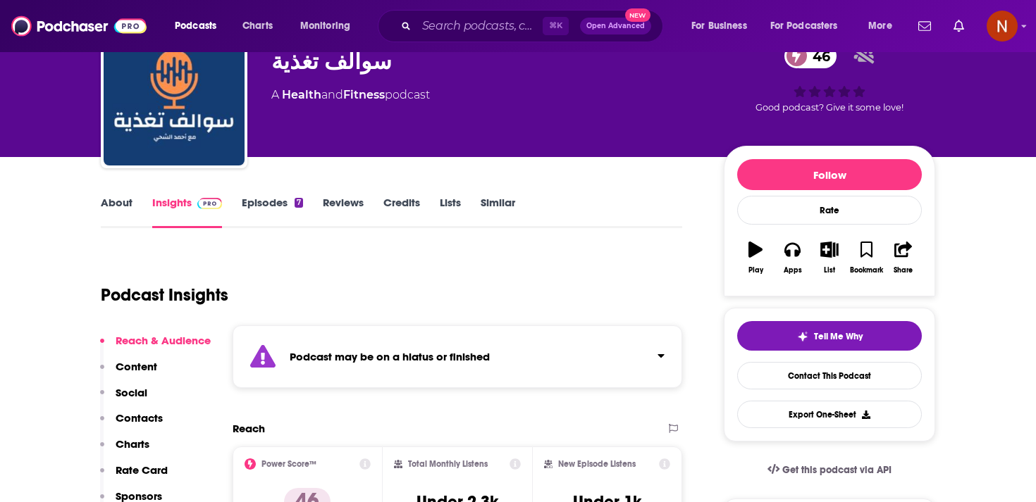
scroll to position [94, 0]
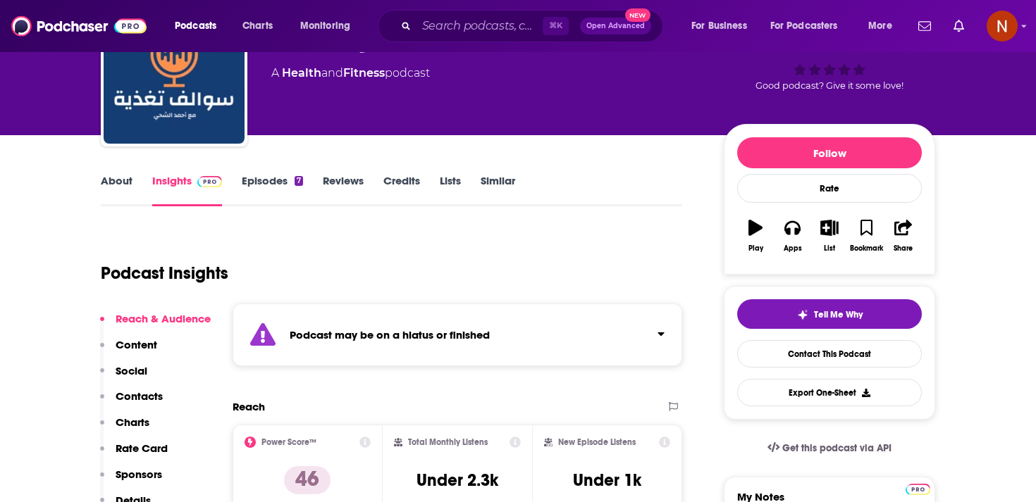
click at [406, 328] on strong "Podcast may be on a hiatus or finished" at bounding box center [390, 334] width 200 height 13
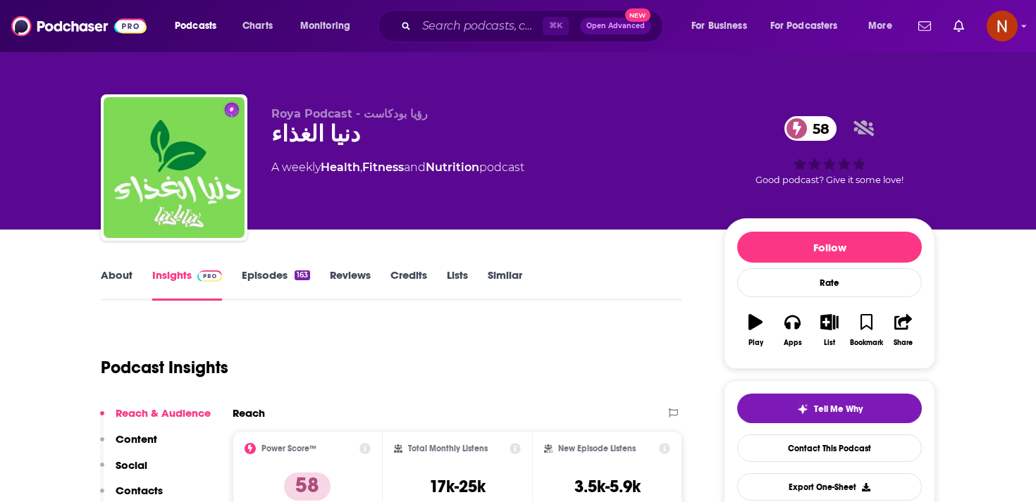
click at [286, 280] on link "Episodes 163" at bounding box center [276, 284] width 68 height 32
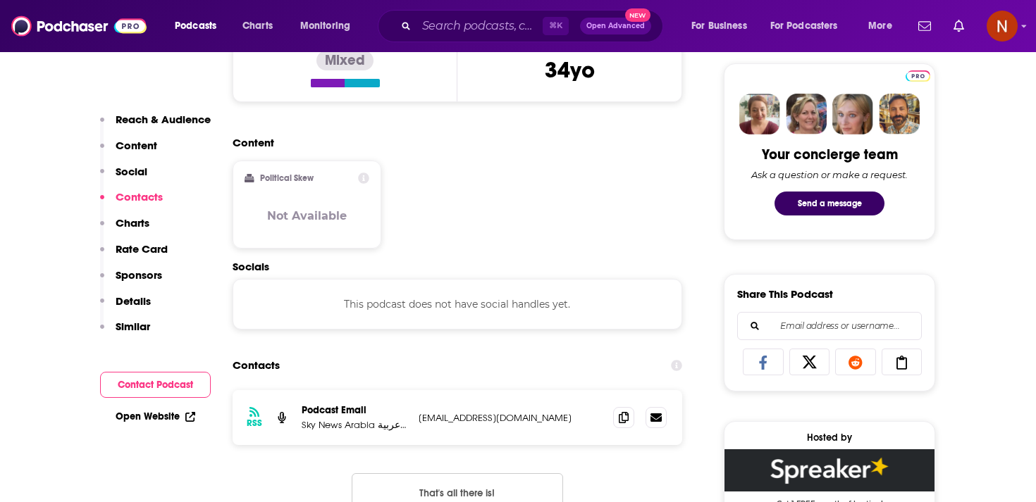
scroll to position [504, 0]
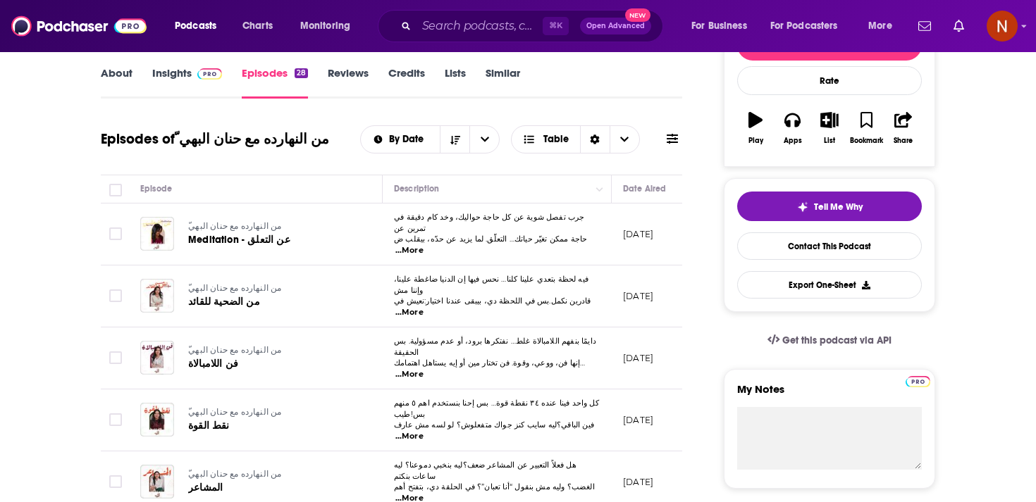
scroll to position [0, 42]
